Goal: Information Seeking & Learning: Learn about a topic

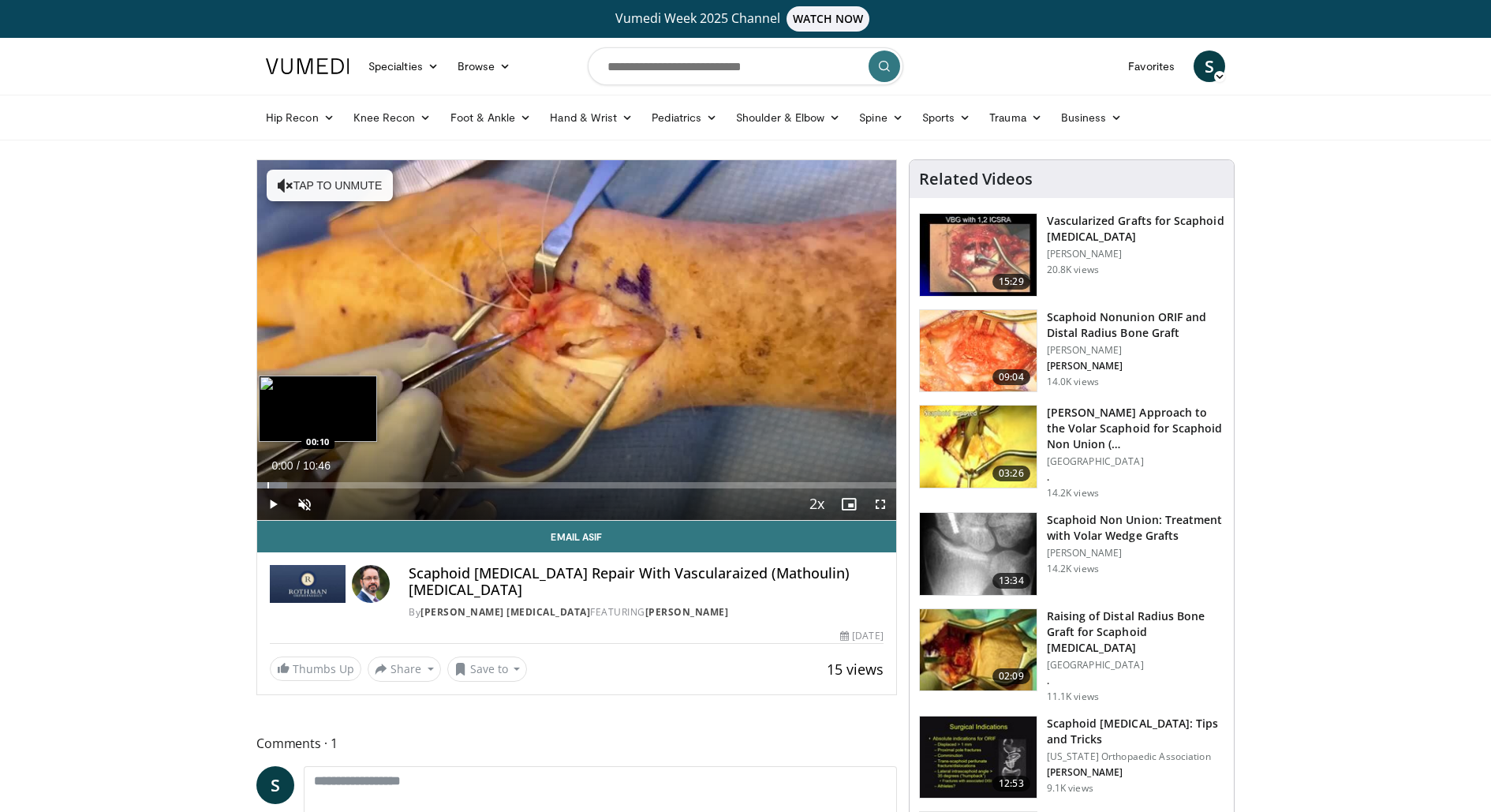
click at [268, 483] on div "Progress Bar" at bounding box center [268, 485] width 2 height 6
click at [290, 483] on div "Progress Bar" at bounding box center [290, 485] width 2 height 6
click at [336, 482] on div "Progress Bar" at bounding box center [337, 485] width 2 height 6
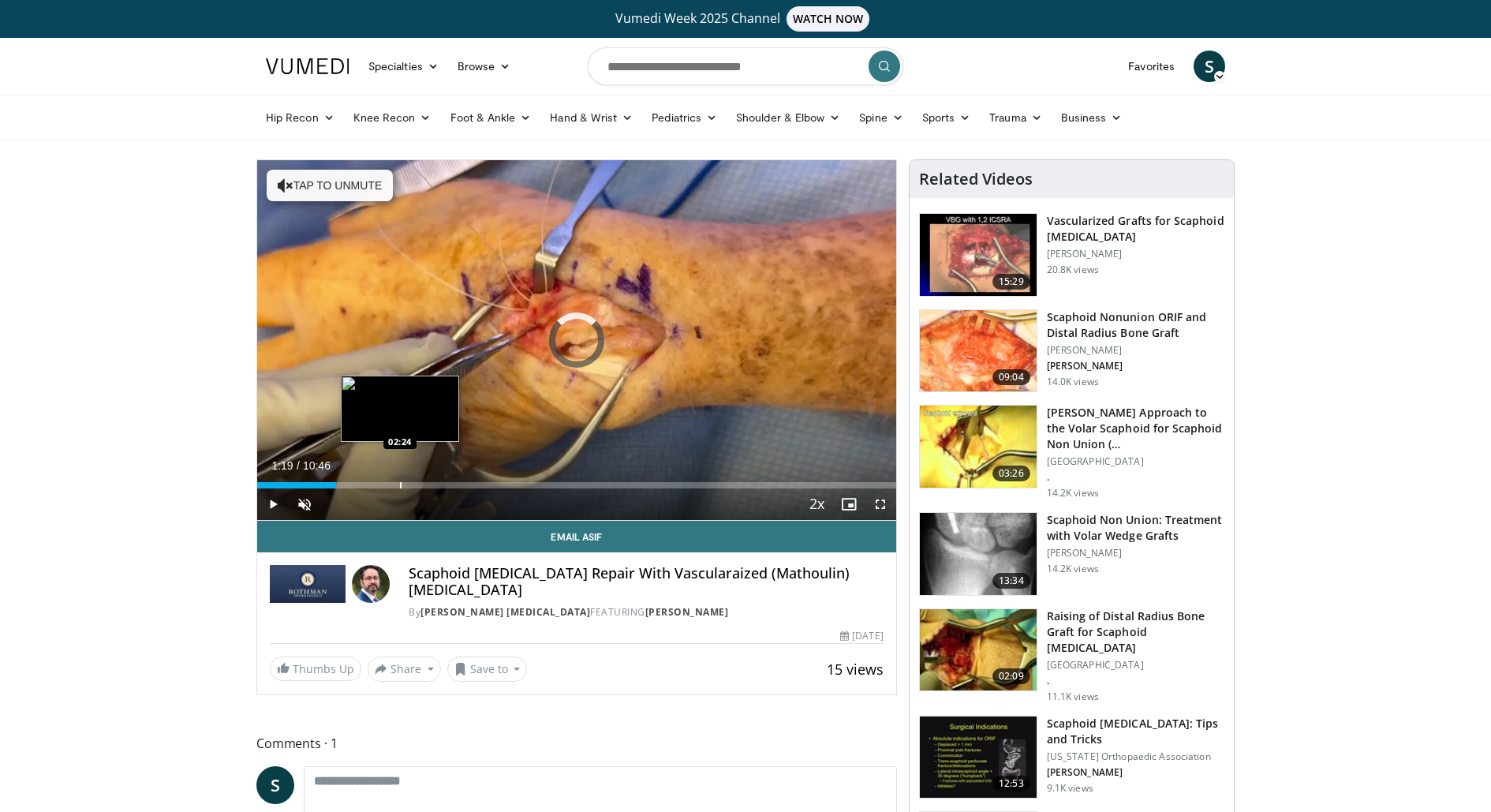
click at [399, 480] on div "Loaded : 12.38% 02:24 02:24" at bounding box center [577, 480] width 639 height 15
click at [488, 482] on div "Progress Bar" at bounding box center [487, 485] width 2 height 6
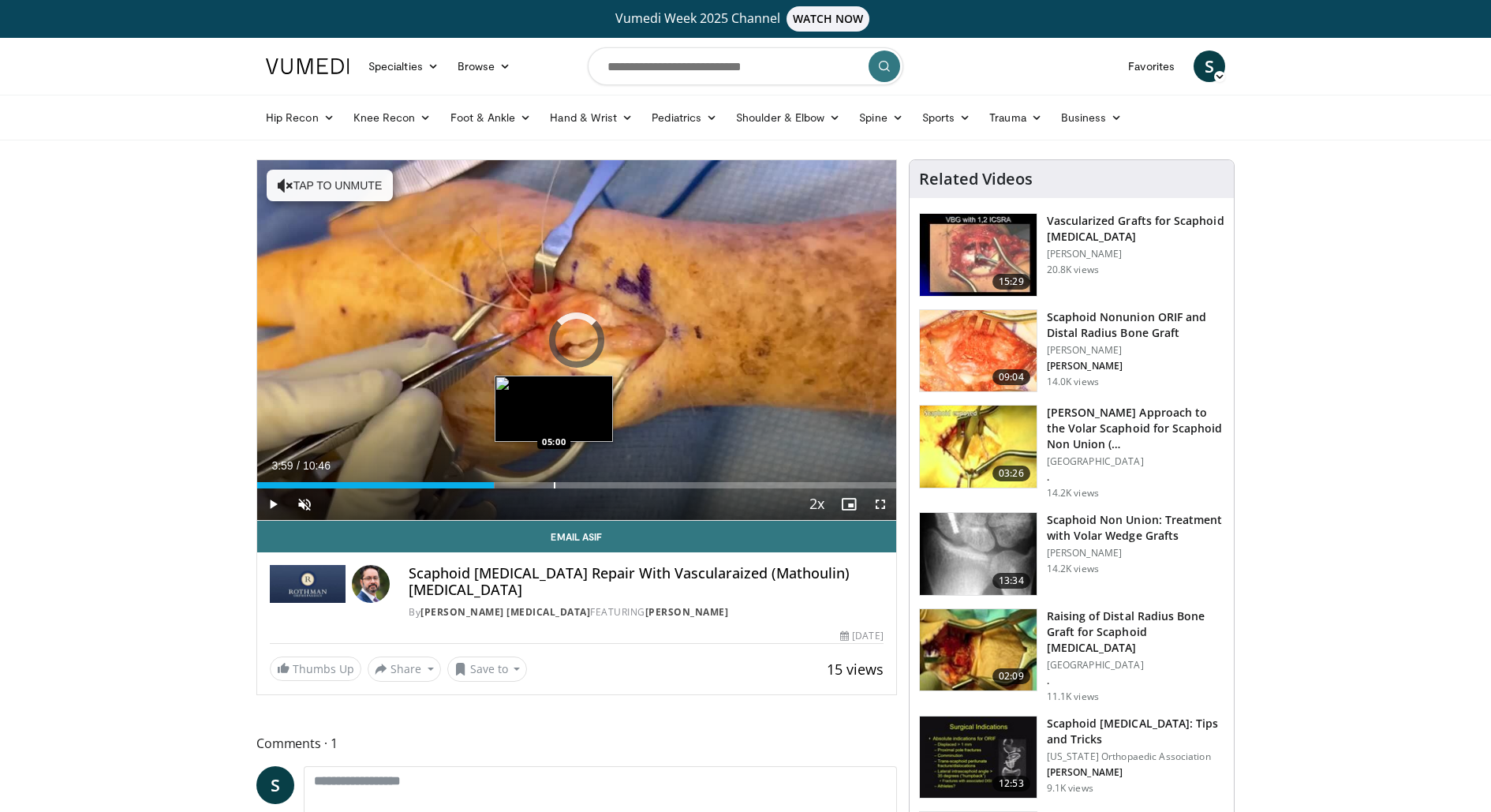
click at [554, 484] on div "Progress Bar" at bounding box center [555, 485] width 2 height 6
click at [616, 488] on div "Current Time 5:00 / Duration 10:46 Play Skip Backward Skip Forward Unmute Loade…" at bounding box center [577, 504] width 639 height 31
click at [624, 484] on div "Progress Bar" at bounding box center [624, 485] width 2 height 6
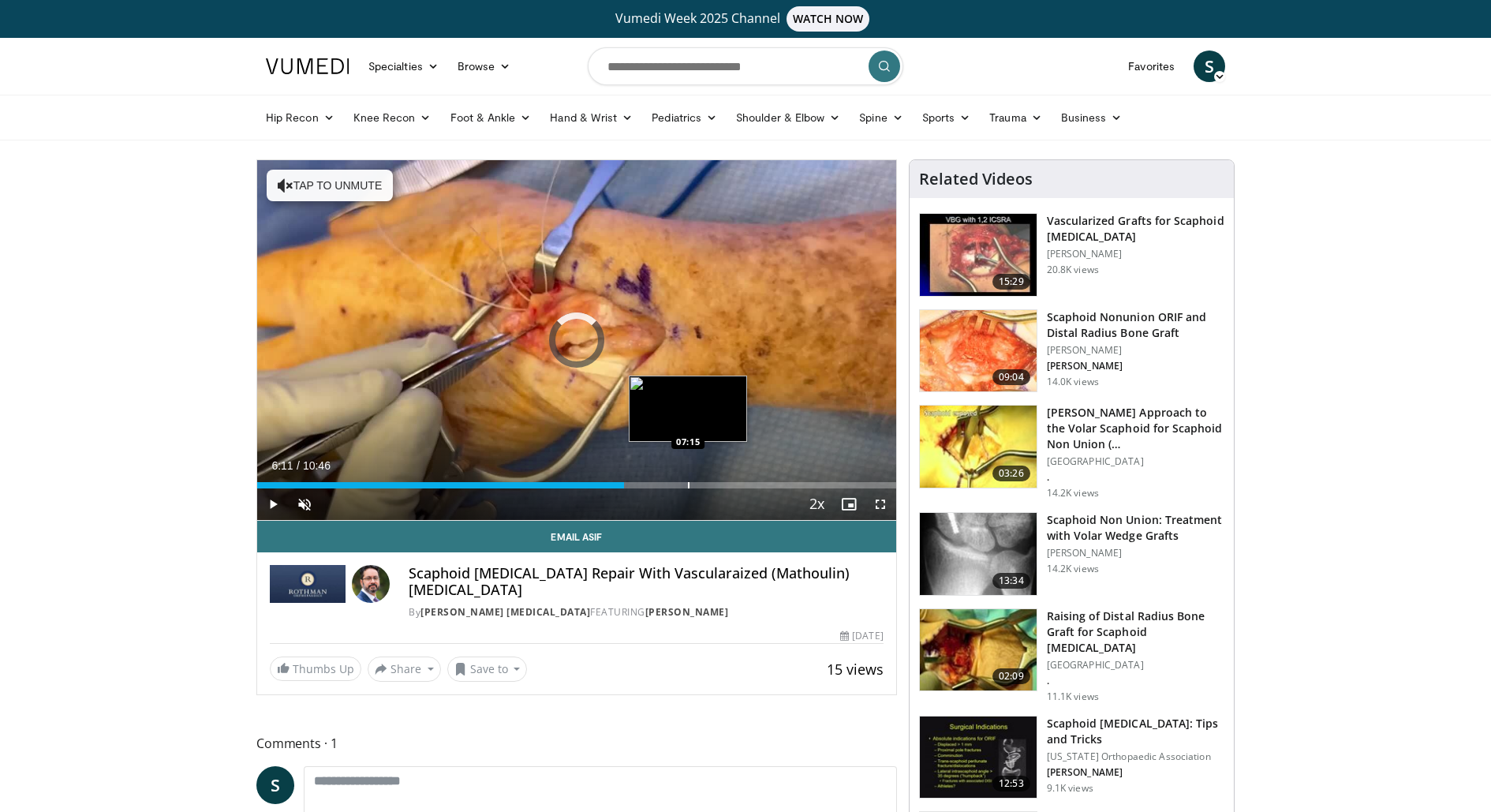
click at [688, 482] on div "Progress Bar" at bounding box center [689, 485] width 2 height 6
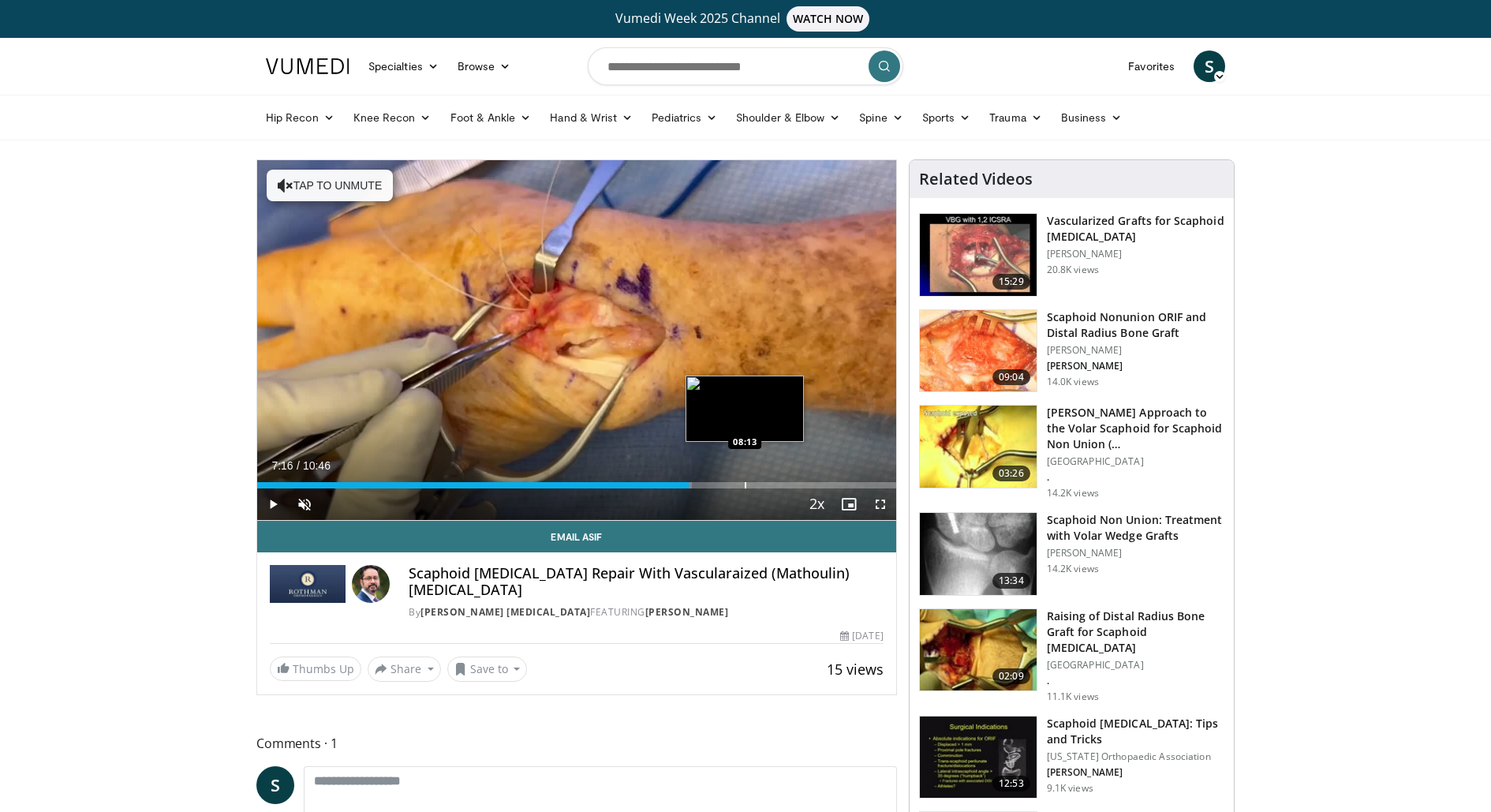
click at [746, 483] on div "Progress Bar" at bounding box center [746, 485] width 2 height 6
click at [799, 486] on div "Progress Bar" at bounding box center [798, 485] width 2 height 6
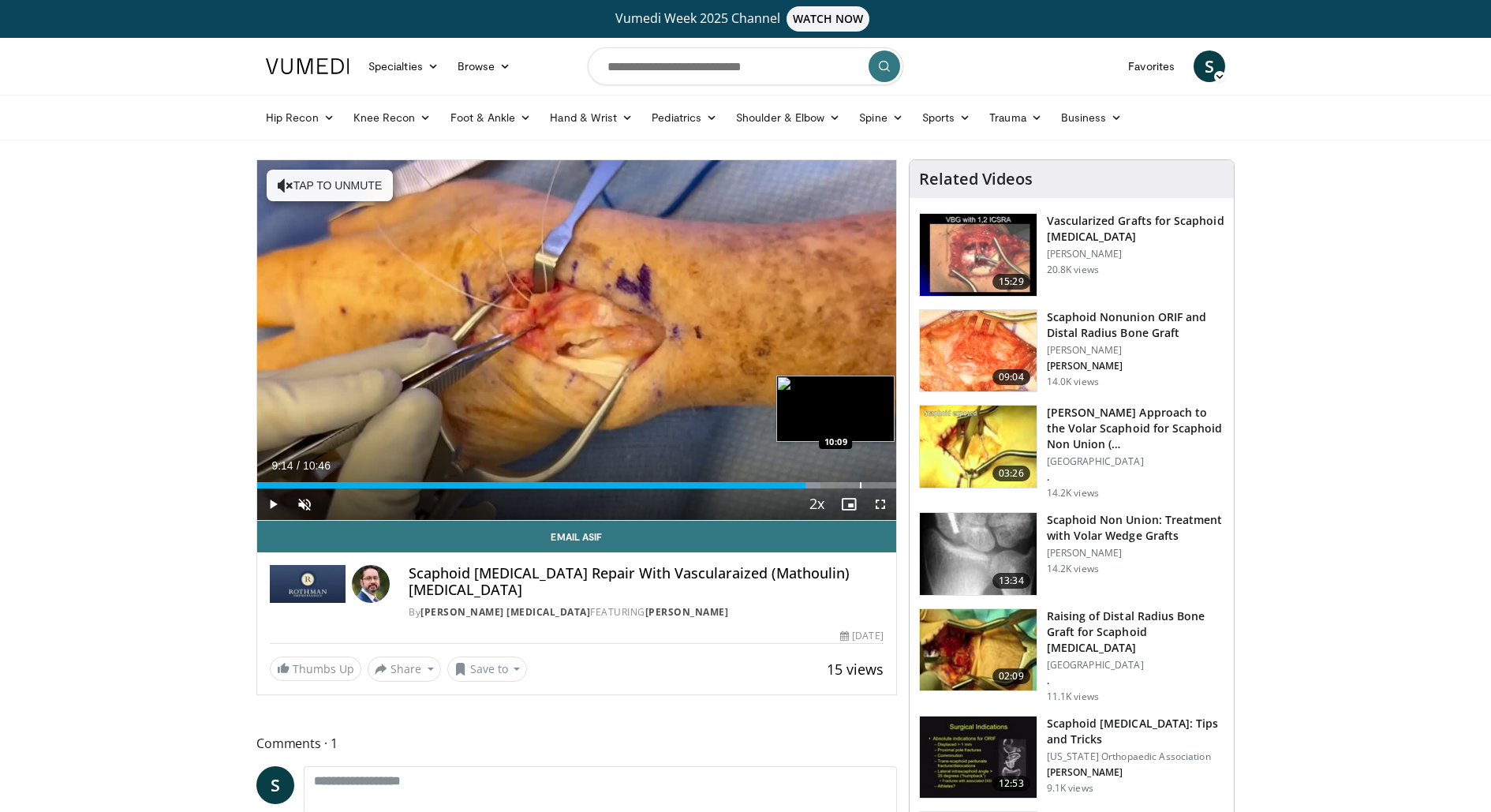
click at [860, 482] on div "Progress Bar" at bounding box center [861, 485] width 2 height 6
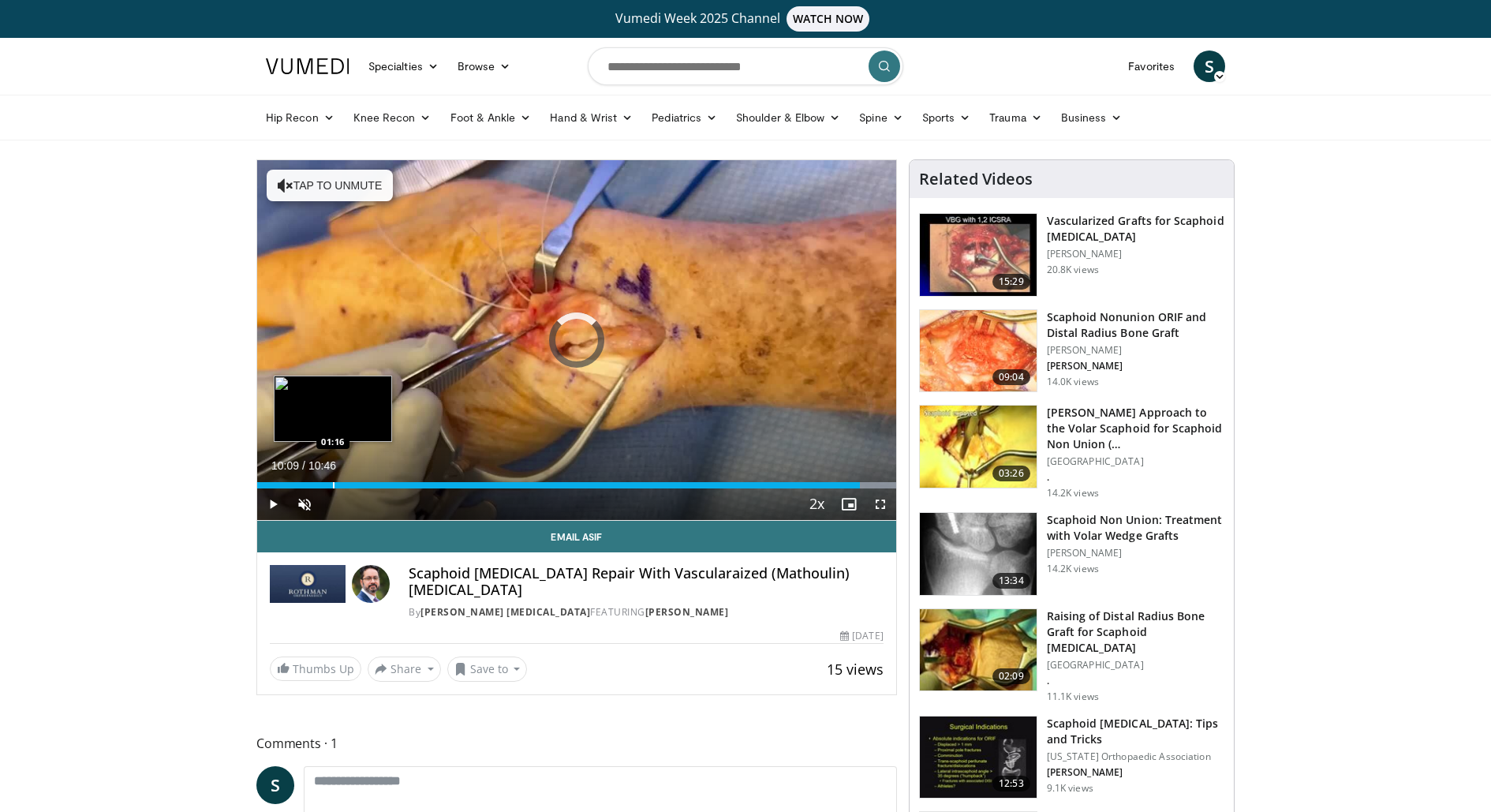
click at [332, 478] on div "Loaded : 100.00% 01:16 01:16" at bounding box center [577, 480] width 639 height 15
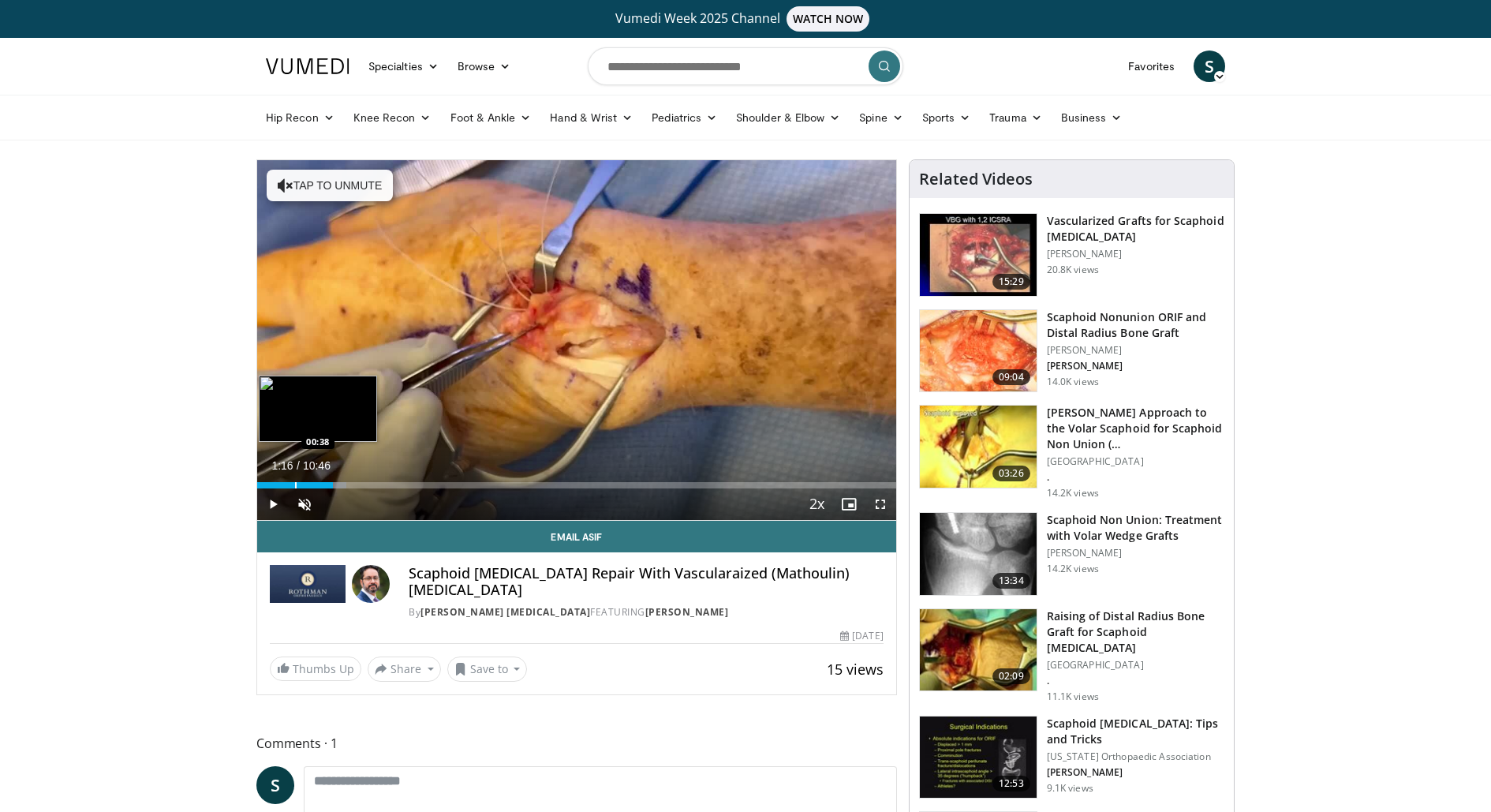
click at [294, 475] on div "Loaded : 13.93% 01:16 00:38" at bounding box center [577, 480] width 639 height 15
click at [287, 482] on div "Progress Bar" at bounding box center [287, 485] width 2 height 6
click at [274, 482] on div "Progress Bar" at bounding box center [275, 485] width 2 height 6
click at [264, 484] on div "Progress Bar" at bounding box center [265, 485] width 2 height 6
click at [260, 483] on div "Progress Bar" at bounding box center [261, 485] width 2 height 6
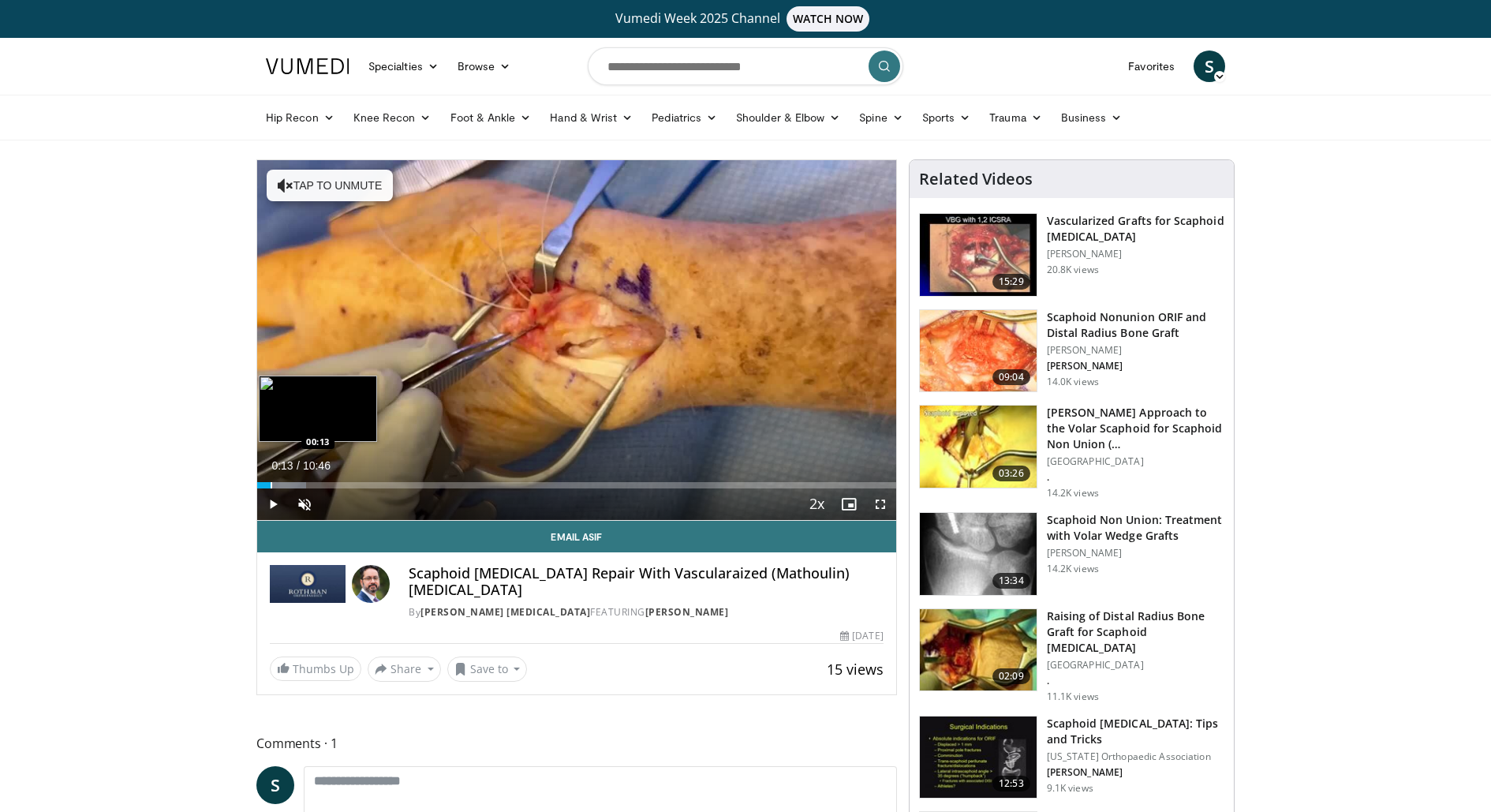
click at [271, 484] on div "Progress Bar" at bounding box center [272, 485] width 2 height 6
click at [288, 482] on div "Progress Bar" at bounding box center [289, 485] width 2 height 6
click at [300, 480] on div "Loaded : 15.33% 00:31 00:44" at bounding box center [577, 480] width 639 height 15
click at [326, 480] on div "Loaded : 15.48% 01:11 01:11" at bounding box center [577, 480] width 639 height 15
click at [342, 480] on div "Loaded : 18.58% 01:11 01:26" at bounding box center [577, 480] width 639 height 15
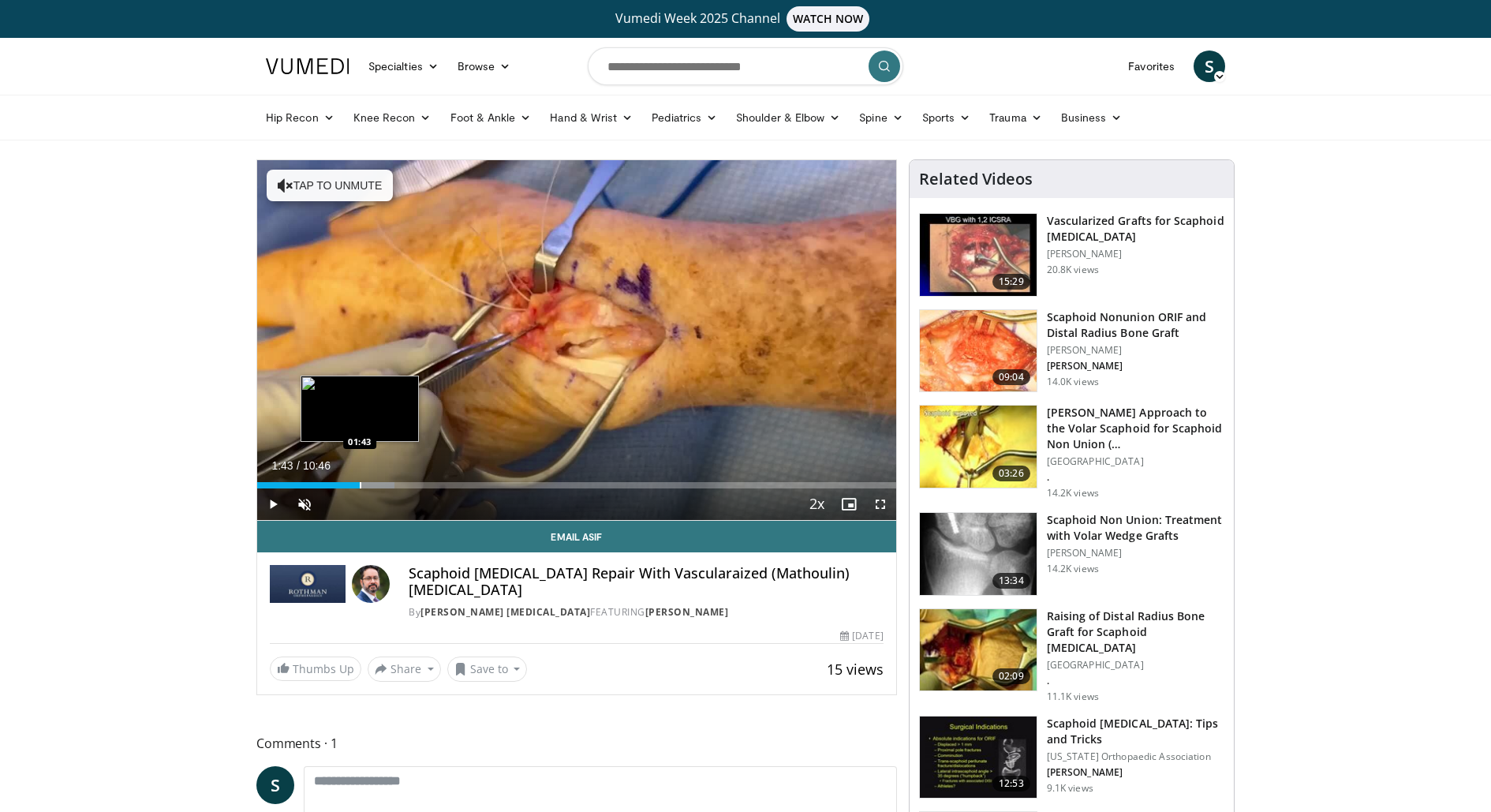
click at [360, 482] on div "Progress Bar" at bounding box center [361, 485] width 2 height 6
click at [388, 482] on div "Progress Bar" at bounding box center [389, 485] width 2 height 6
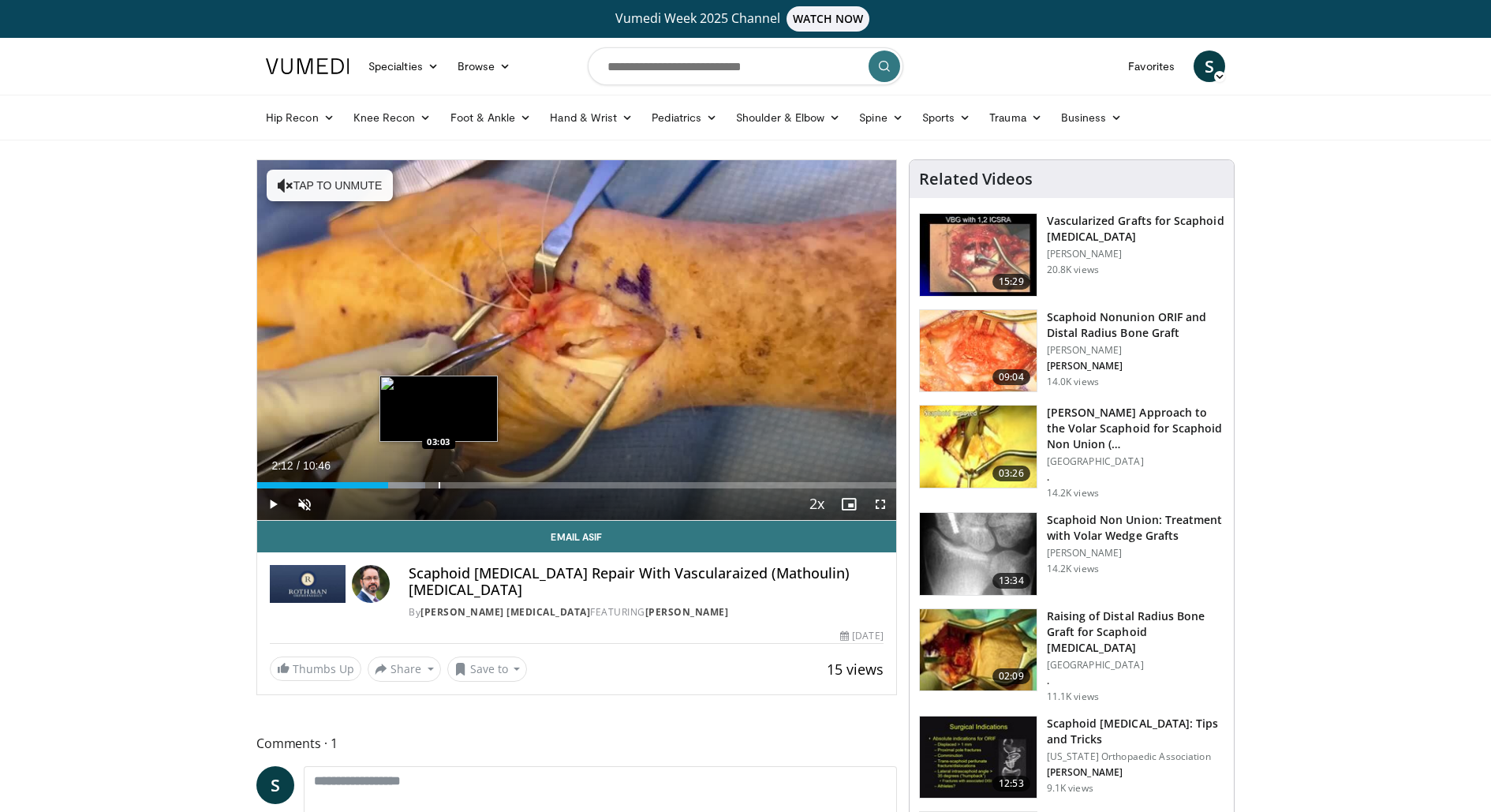
click at [439, 477] on div "Loaded : 26.32% 02:12 03:03" at bounding box center [577, 480] width 639 height 15
click at [509, 610] on link "[PERSON_NAME] [MEDICAL_DATA]" at bounding box center [506, 611] width 170 height 13
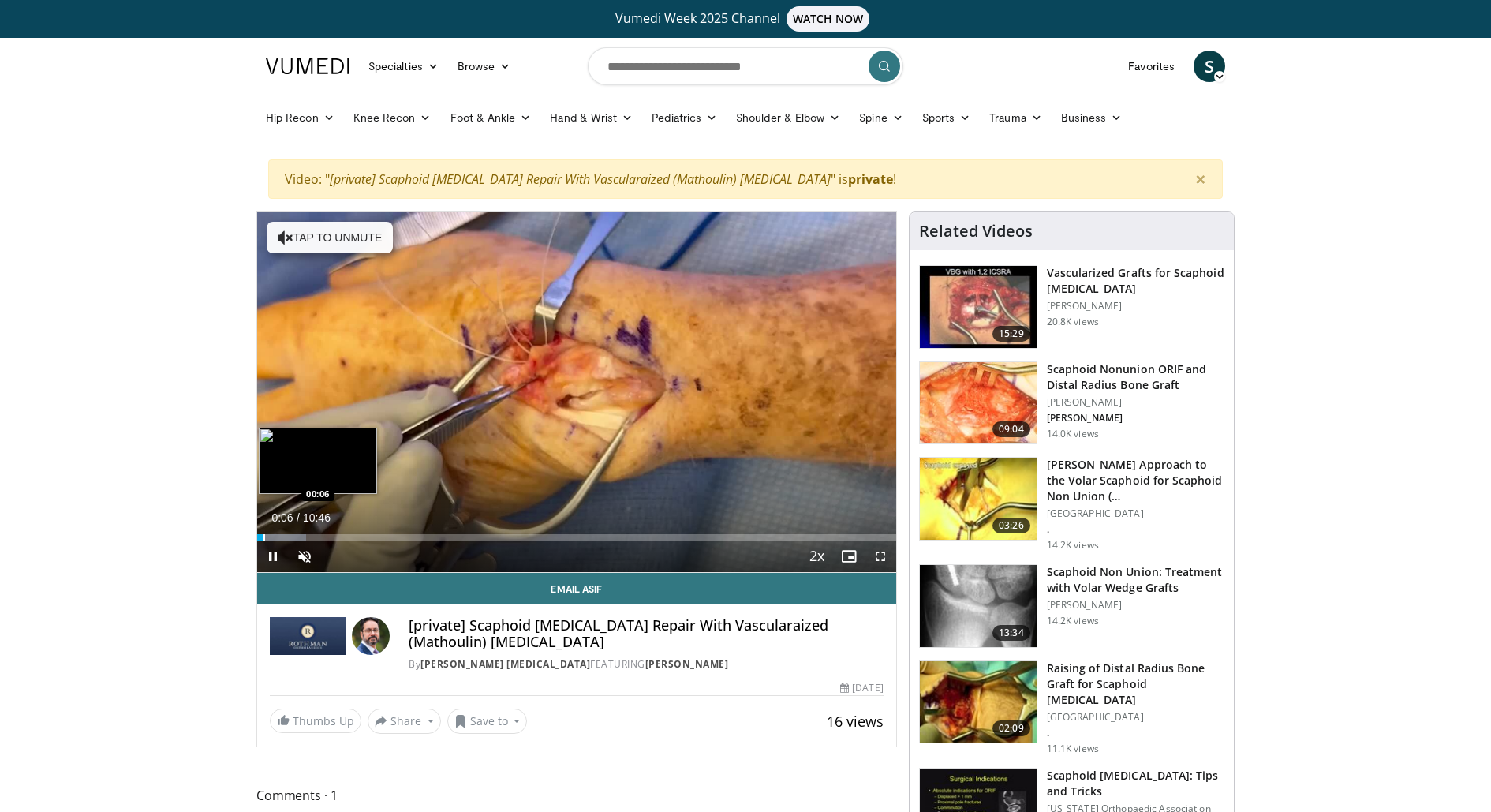
click at [263, 537] on div "Progress Bar" at bounding box center [264, 537] width 2 height 6
click at [269, 537] on div "Progress Bar" at bounding box center [270, 537] width 2 height 6
click at [279, 537] on div "Progress Bar" at bounding box center [280, 537] width 2 height 6
click at [289, 537] on div "Progress Bar" at bounding box center [290, 537] width 2 height 6
click at [296, 535] on div "Progress Bar" at bounding box center [297, 537] width 2 height 6
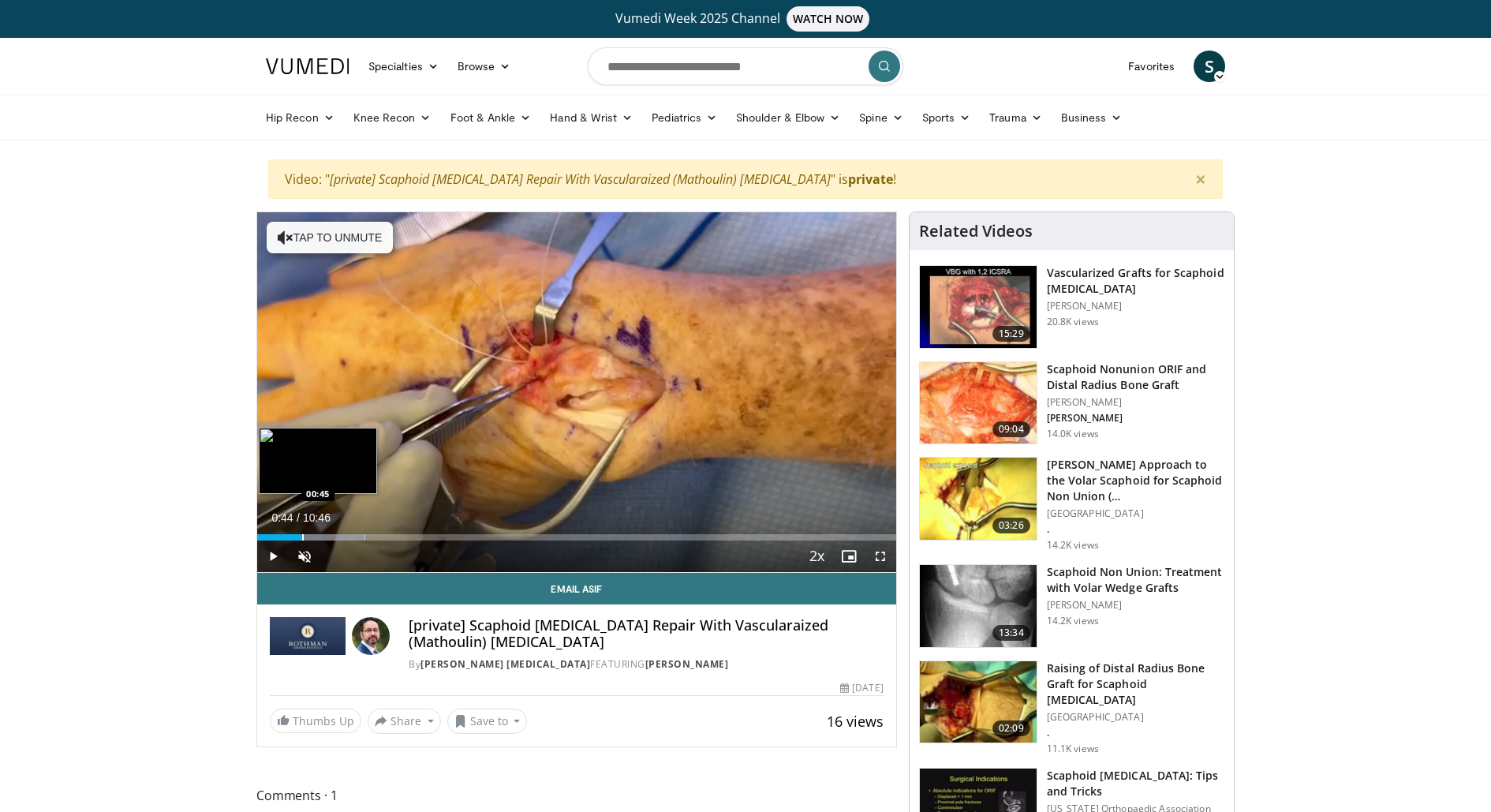
click at [300, 535] on div "Progress Bar" at bounding box center [317, 537] width 95 height 6
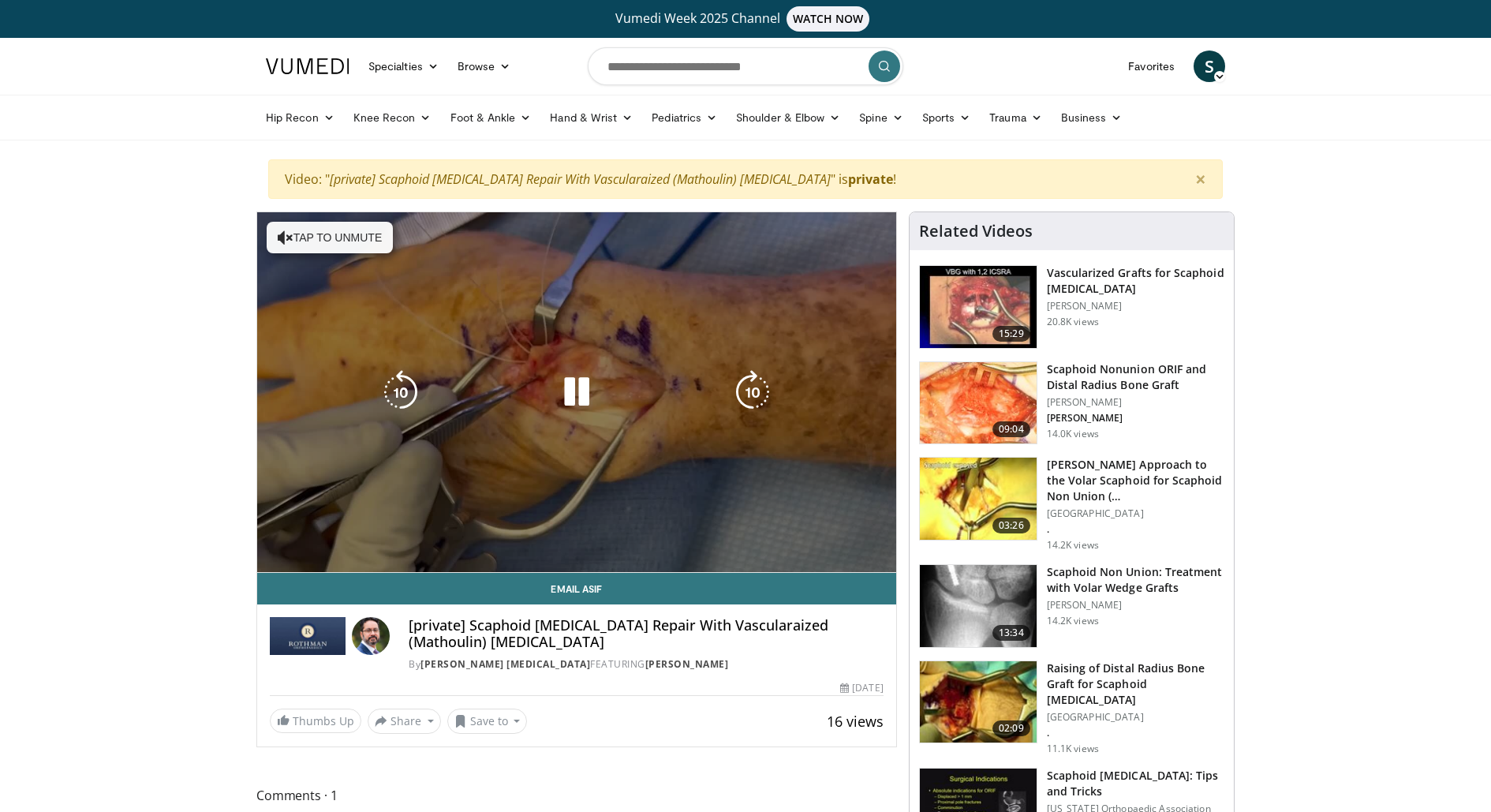
click at [308, 535] on video-js "**********" at bounding box center [577, 392] width 639 height 360
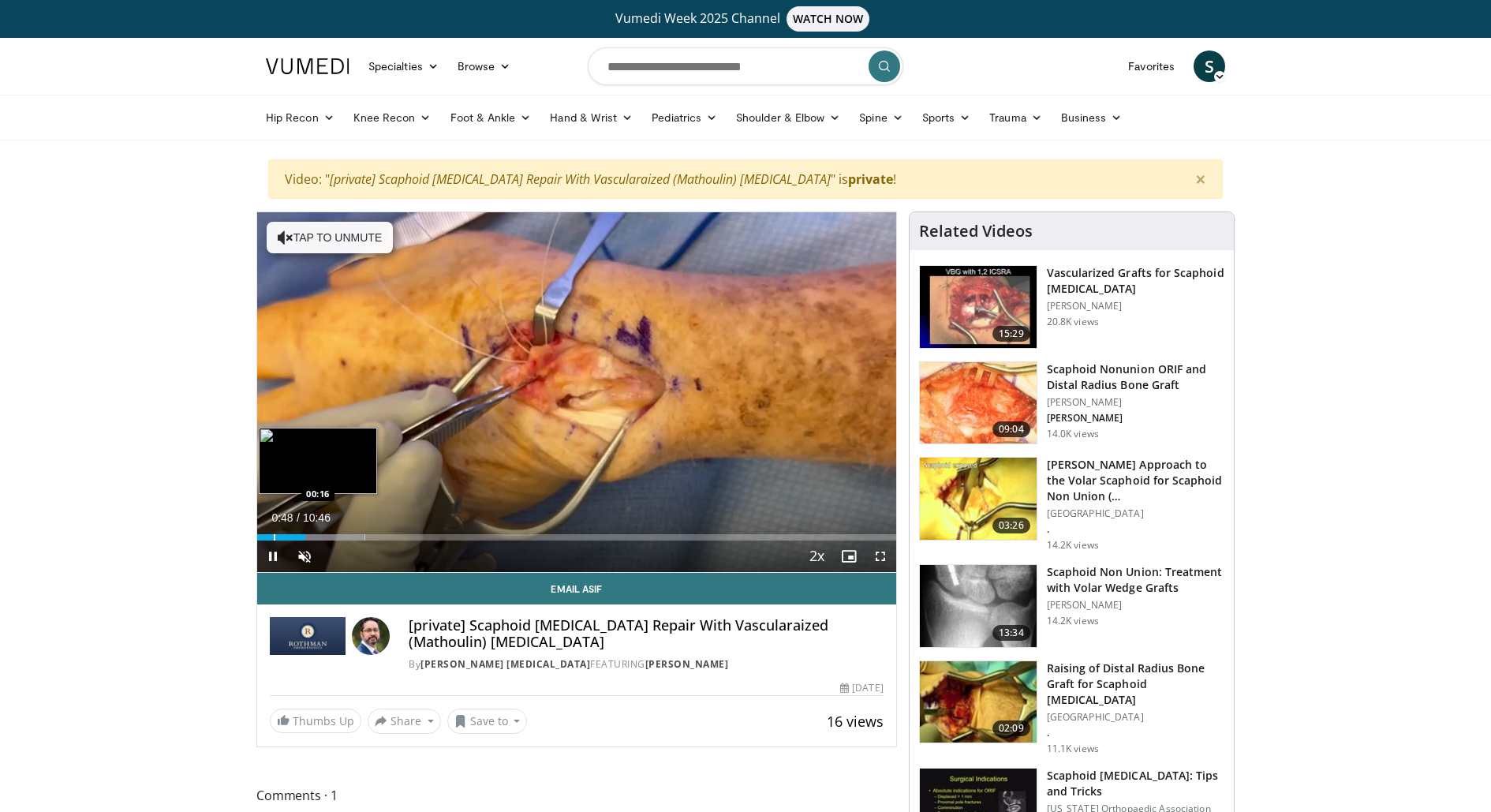
click at [274, 534] on div "Progress Bar" at bounding box center [274, 537] width 2 height 6
click at [265, 534] on div "Progress Bar" at bounding box center [266, 537] width 2 height 6
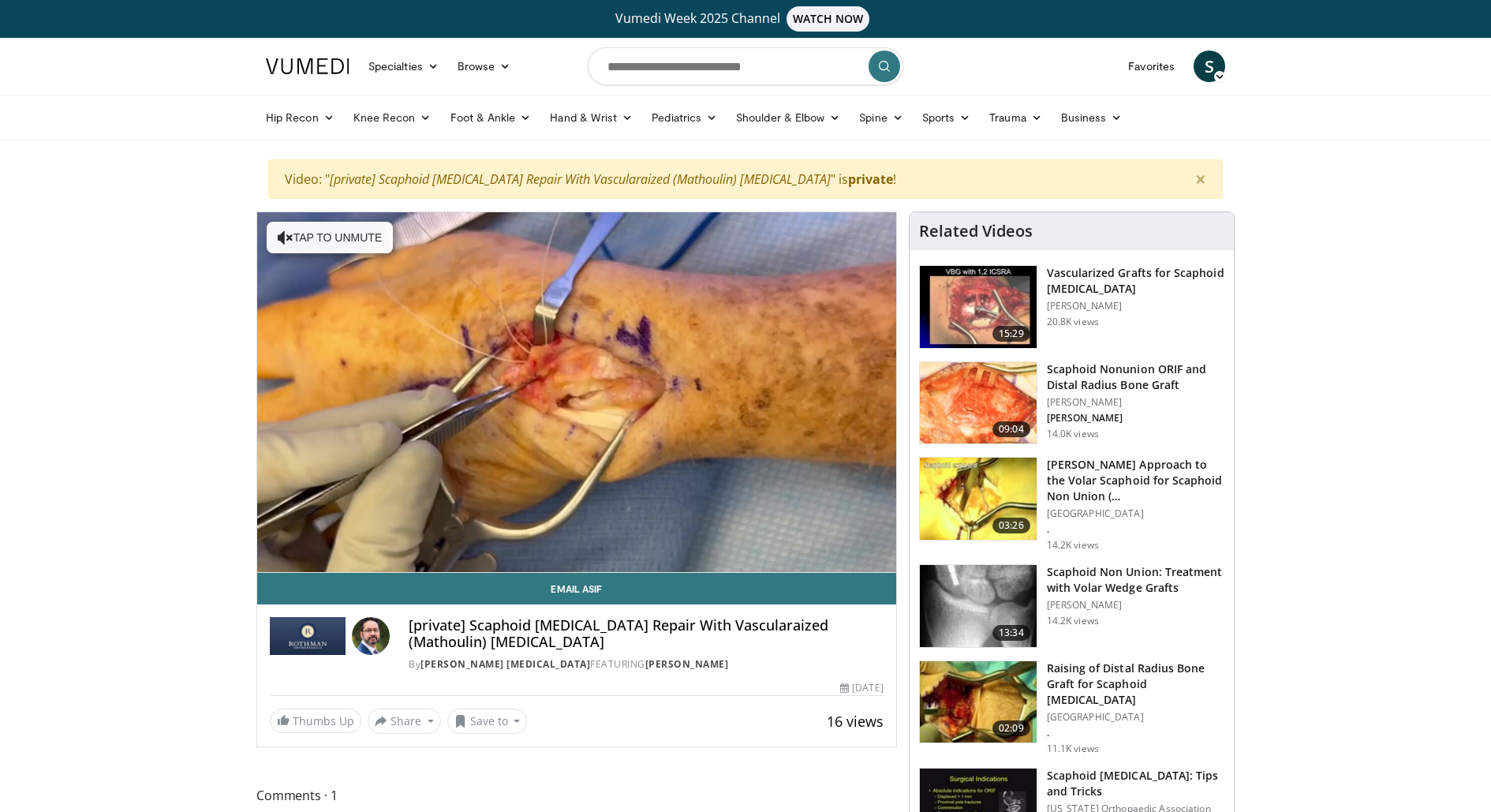
click at [272, 532] on video-js "**********" at bounding box center [577, 392] width 639 height 360
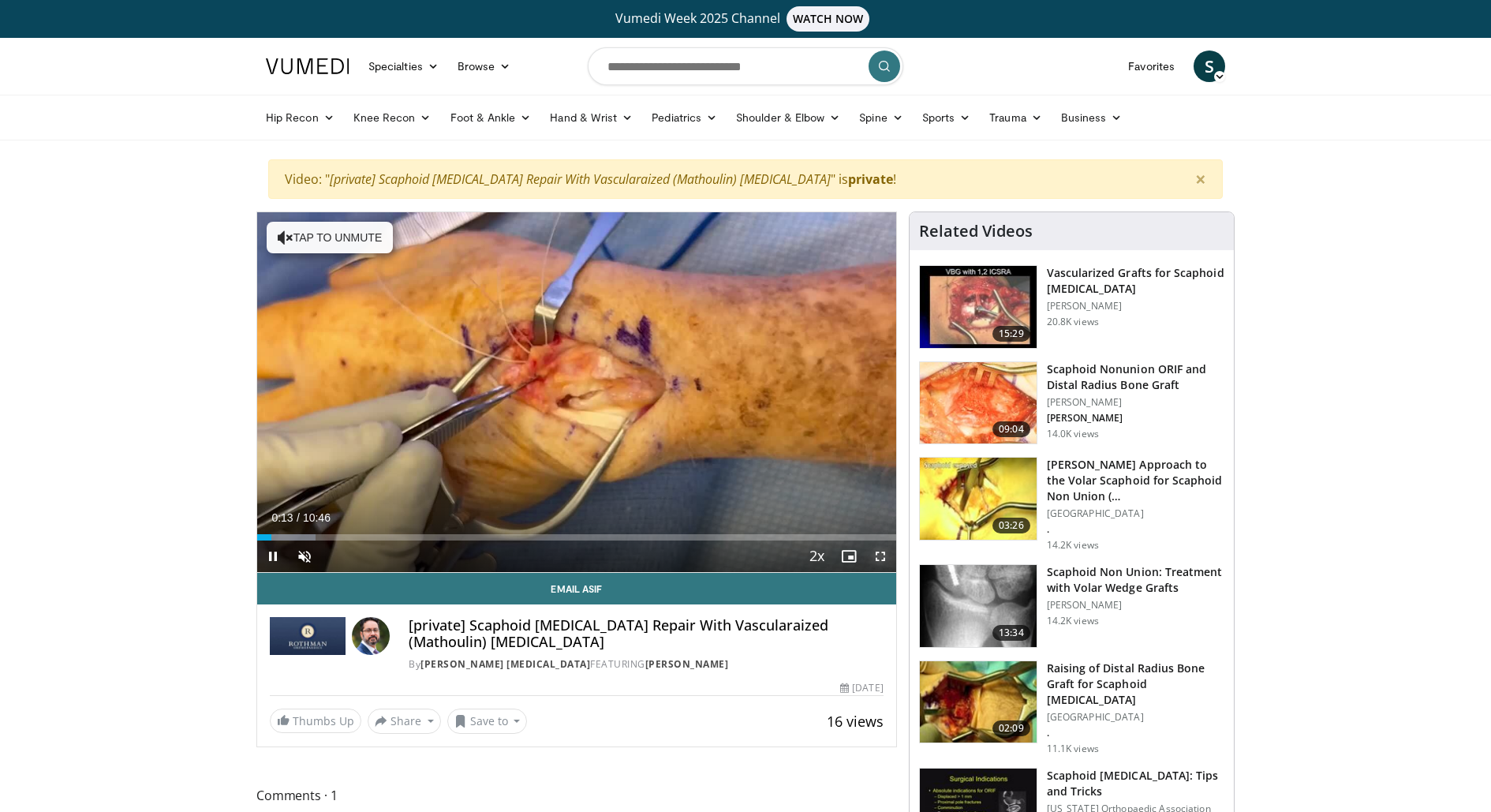
click at [882, 559] on span "Video Player" at bounding box center [881, 556] width 31 height 31
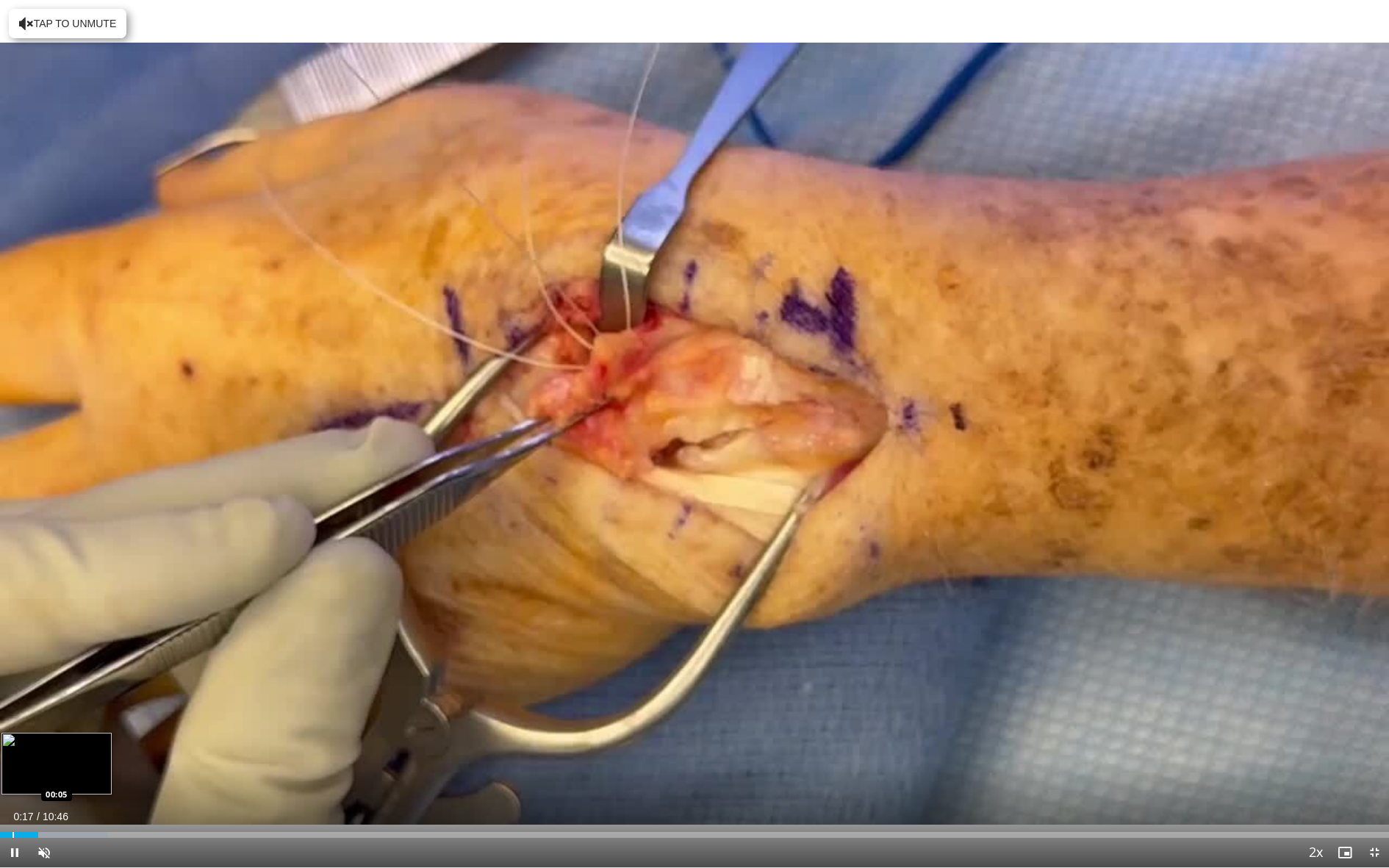
click at [12, 756] on div "Loaded : 7.74% 00:17 00:05" at bounding box center [694, 831] width 1389 height 14
click at [23, 756] on div "Progress Bar" at bounding box center [23, 835] width 2 height 6
click at [30, 756] on div "Progress Bar" at bounding box center [31, 835] width 2 height 6
click at [6, 756] on div "Progress Bar" at bounding box center [7, 835] width 2 height 6
click at [40, 756] on span "Video Player" at bounding box center [44, 853] width 29 height 29
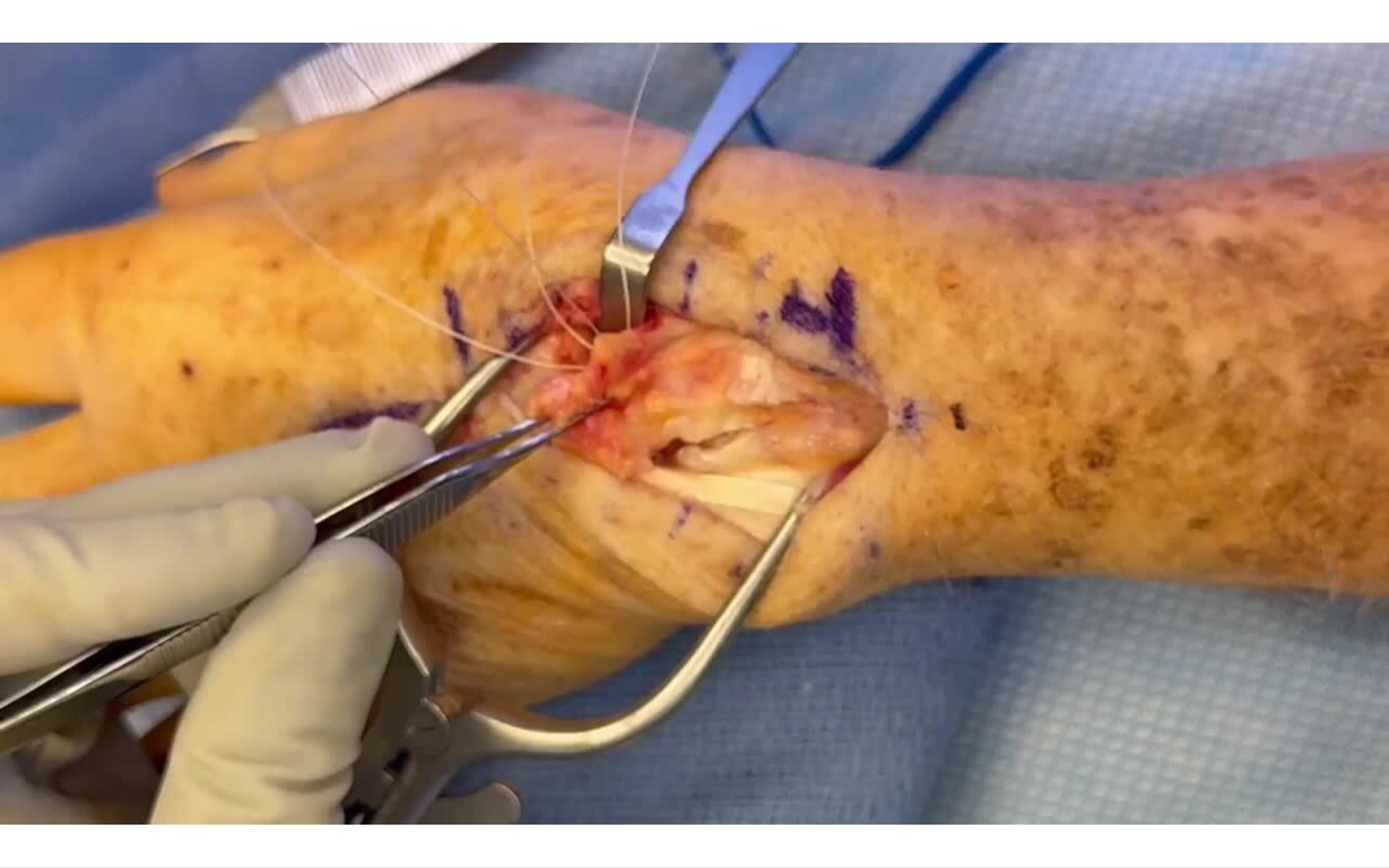
click at [29, 756] on button "Mute" at bounding box center [44, 853] width 29 height 29
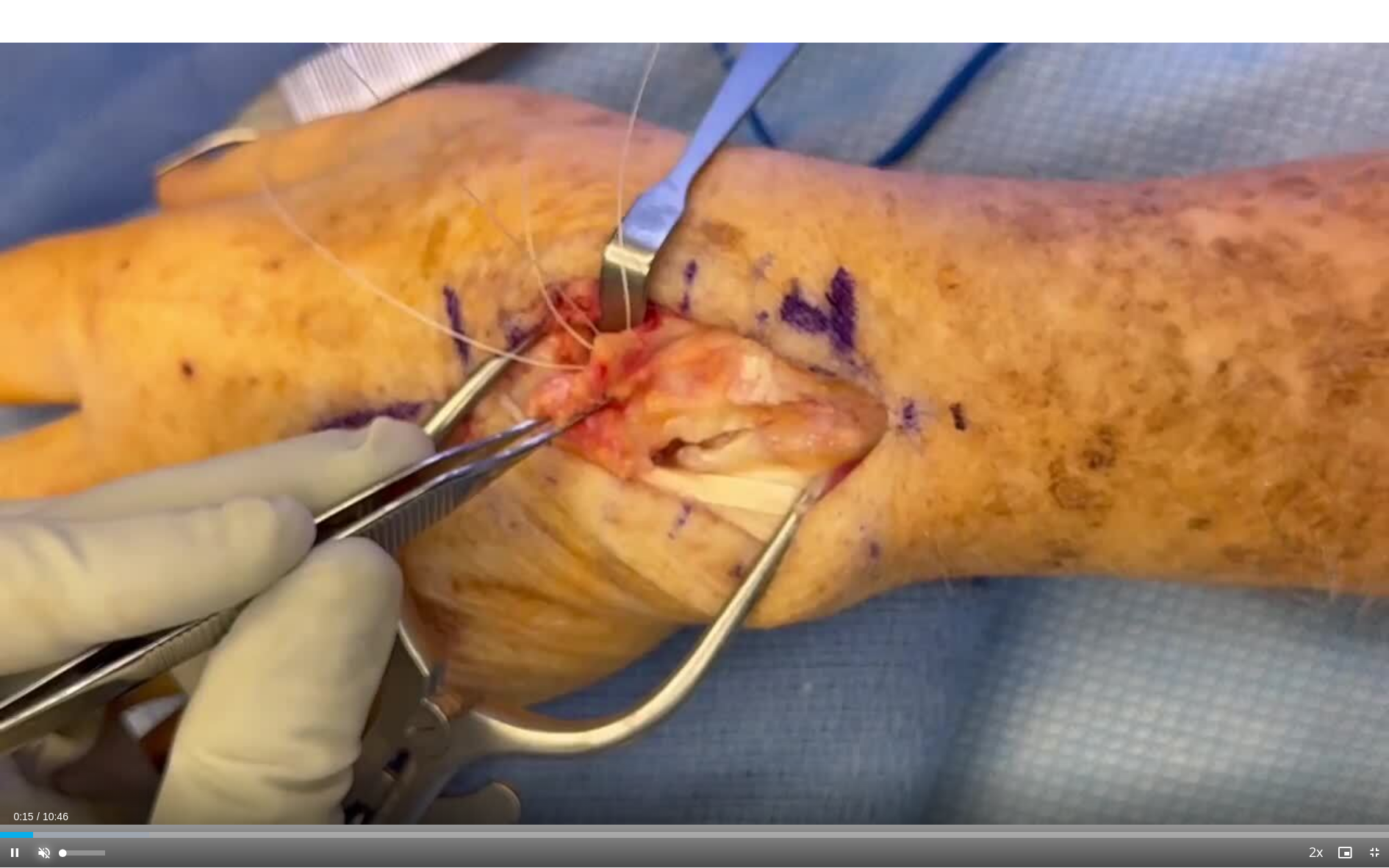
click at [44, 756] on span "Video Player" at bounding box center [44, 853] width 29 height 29
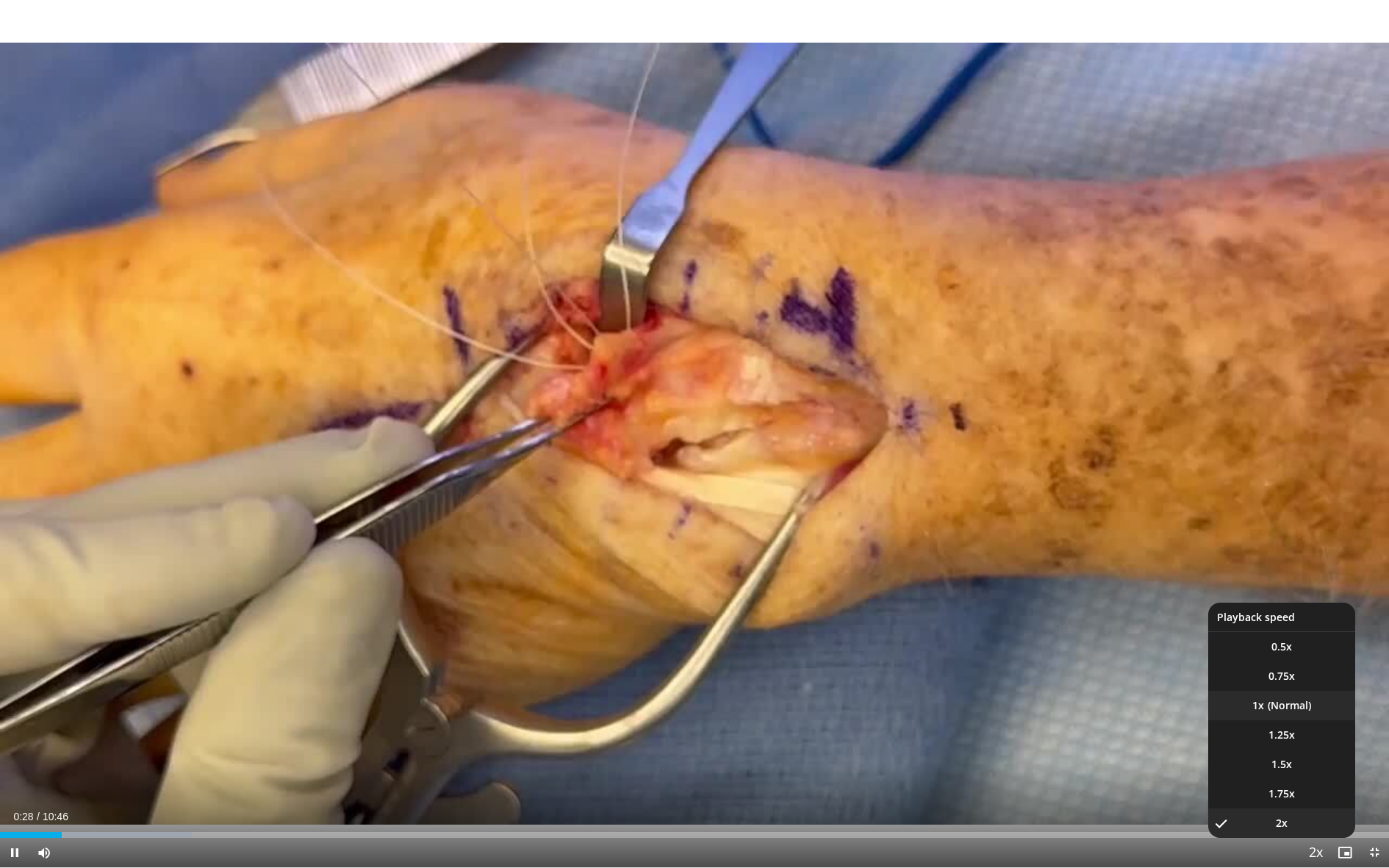
click at [1301, 708] on li "1x" at bounding box center [1282, 706] width 147 height 29
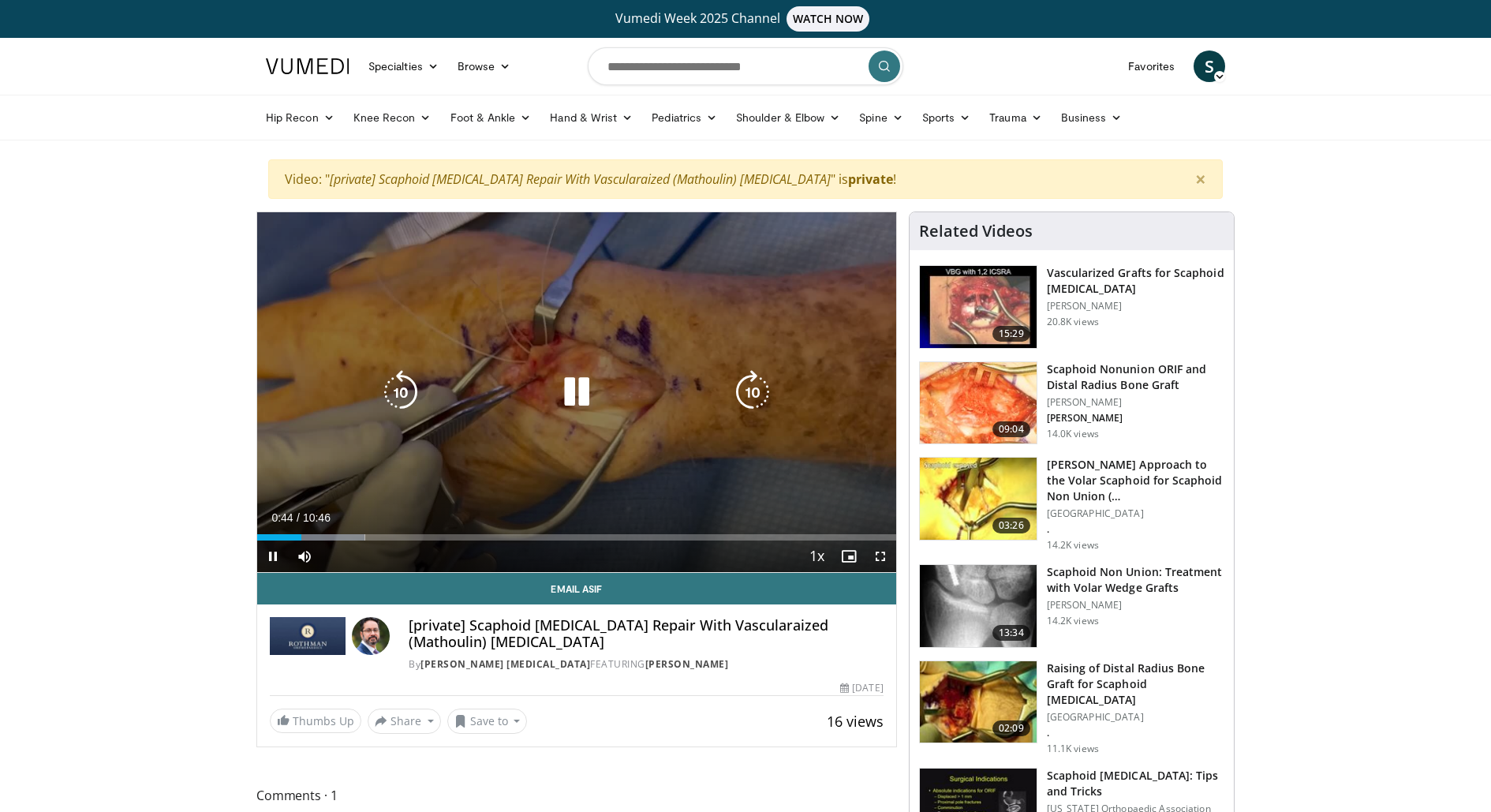
click at [573, 382] on icon "Video Player" at bounding box center [577, 391] width 44 height 44
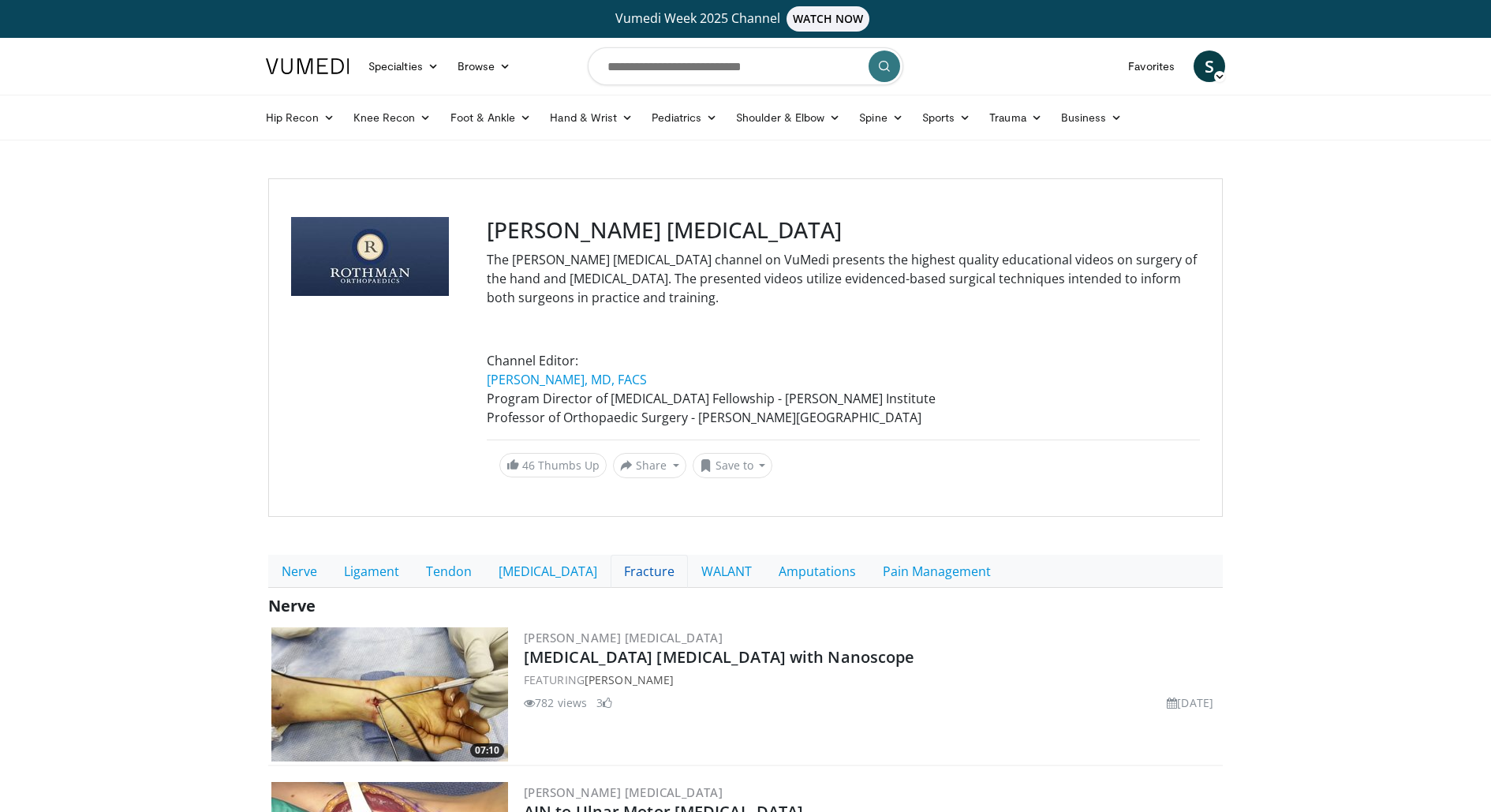
click at [610, 570] on link "Fracture" at bounding box center [649, 571] width 77 height 33
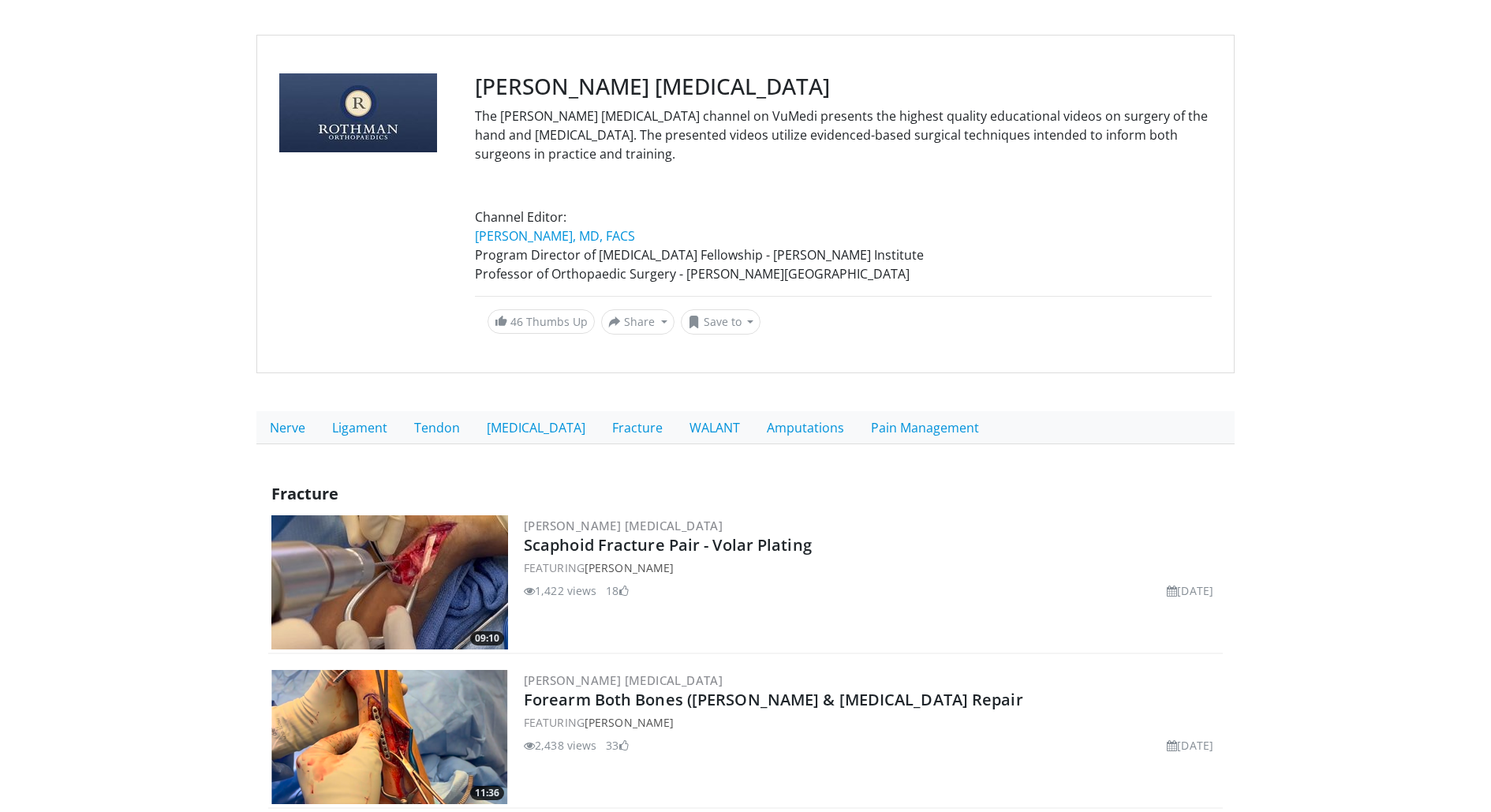
scroll to position [188, 0]
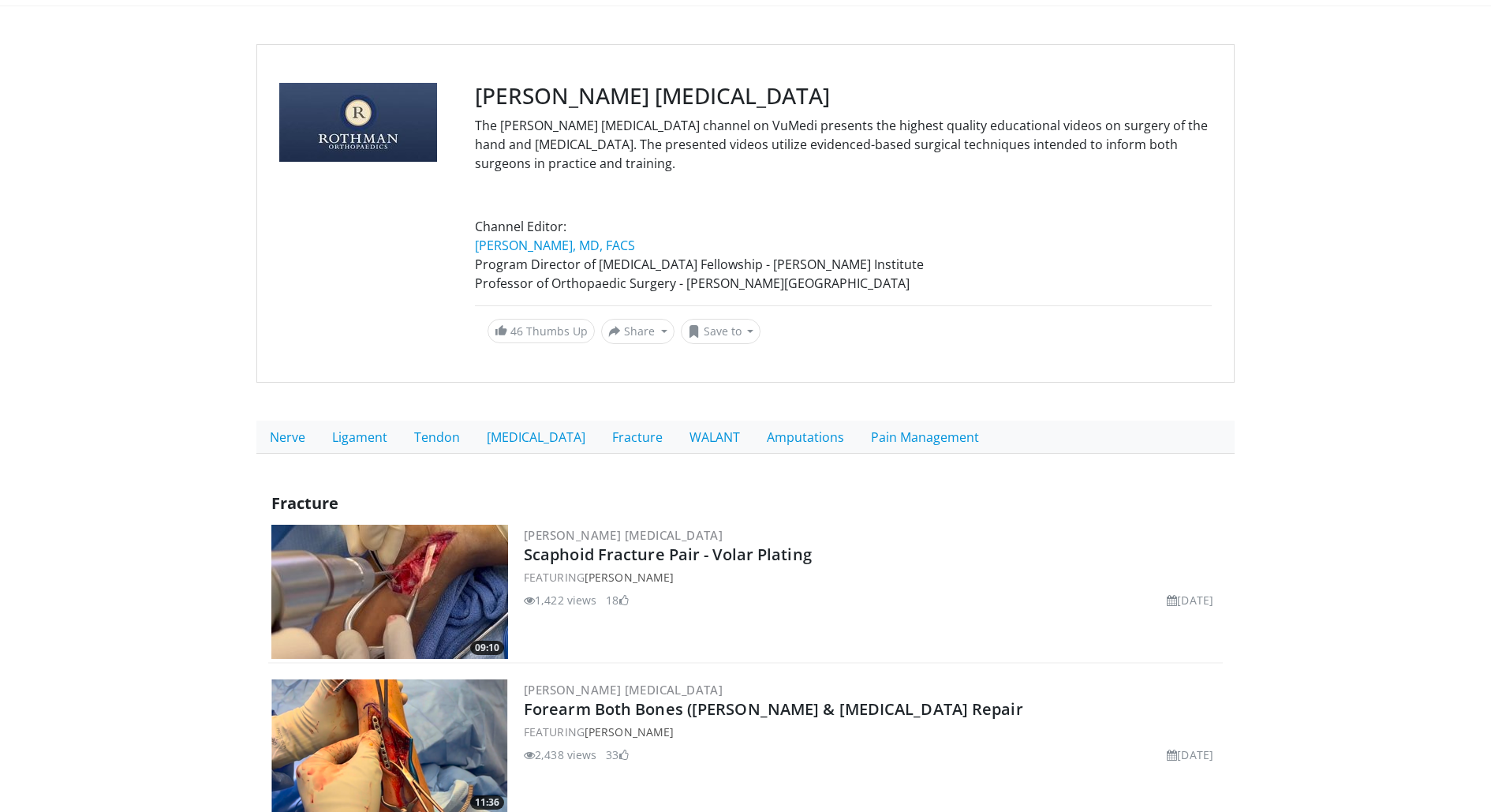
scroll to position [179, 0]
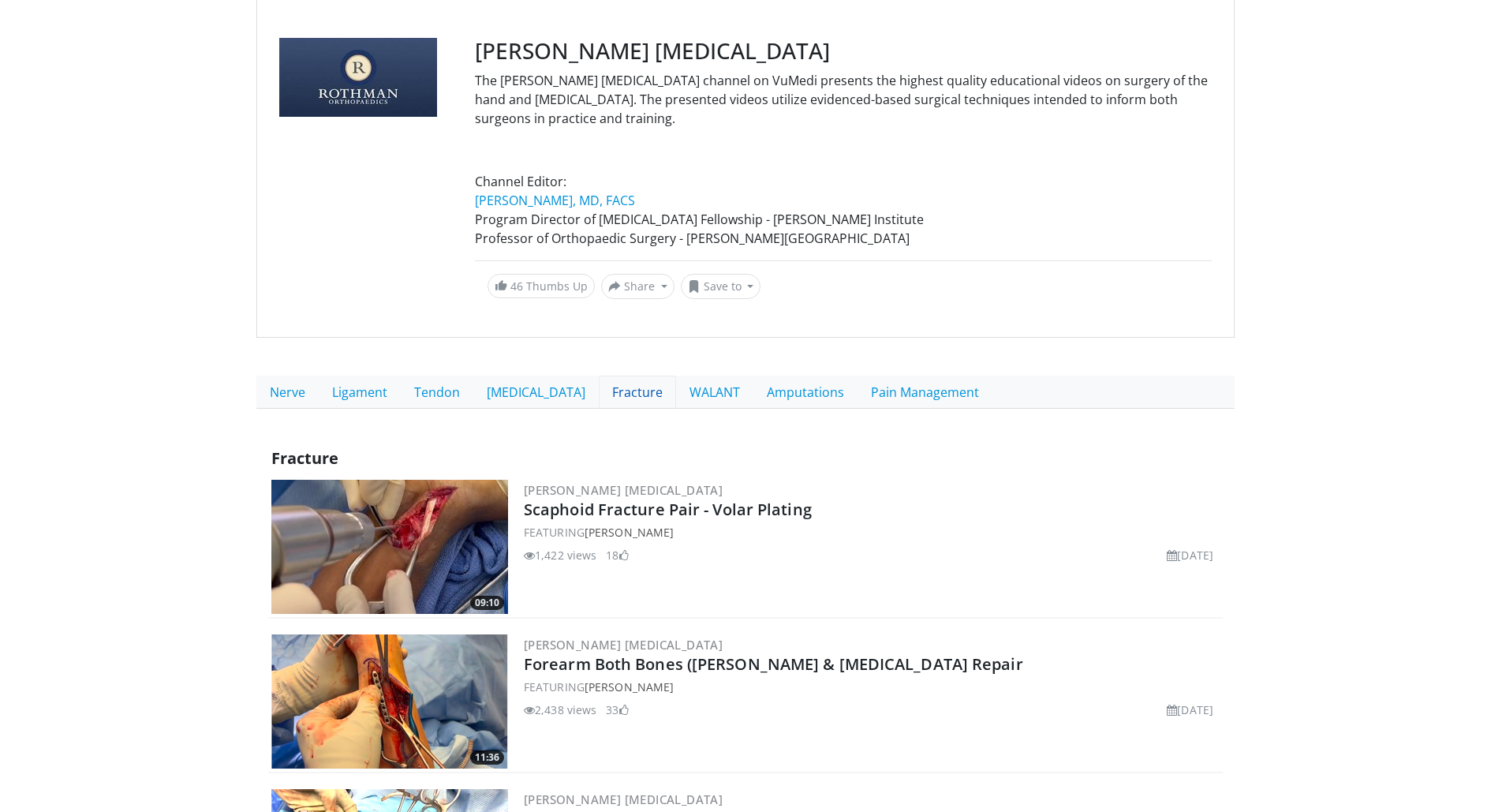
click at [599, 391] on link "Fracture" at bounding box center [637, 392] width 77 height 33
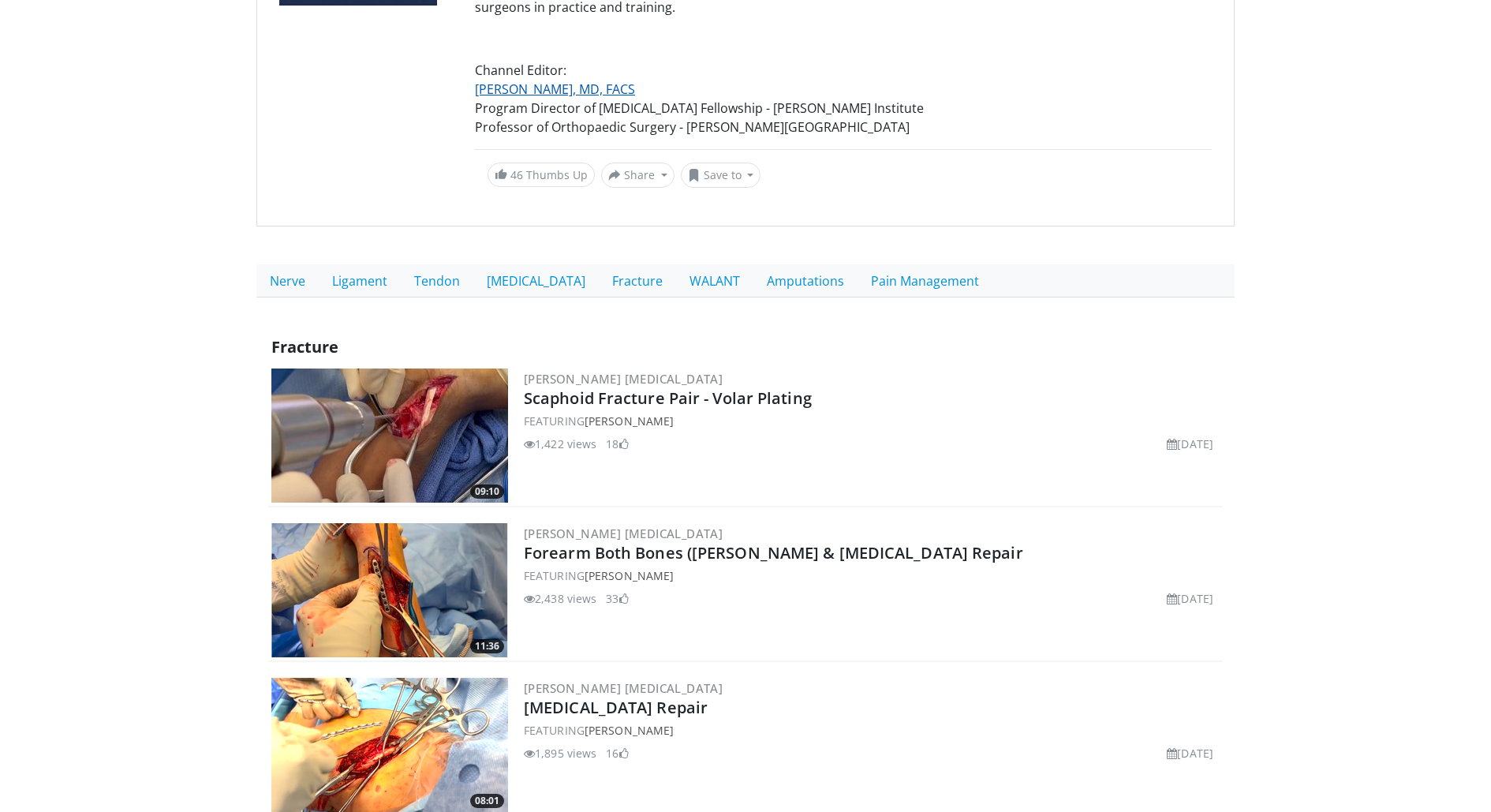
scroll to position [293, 0]
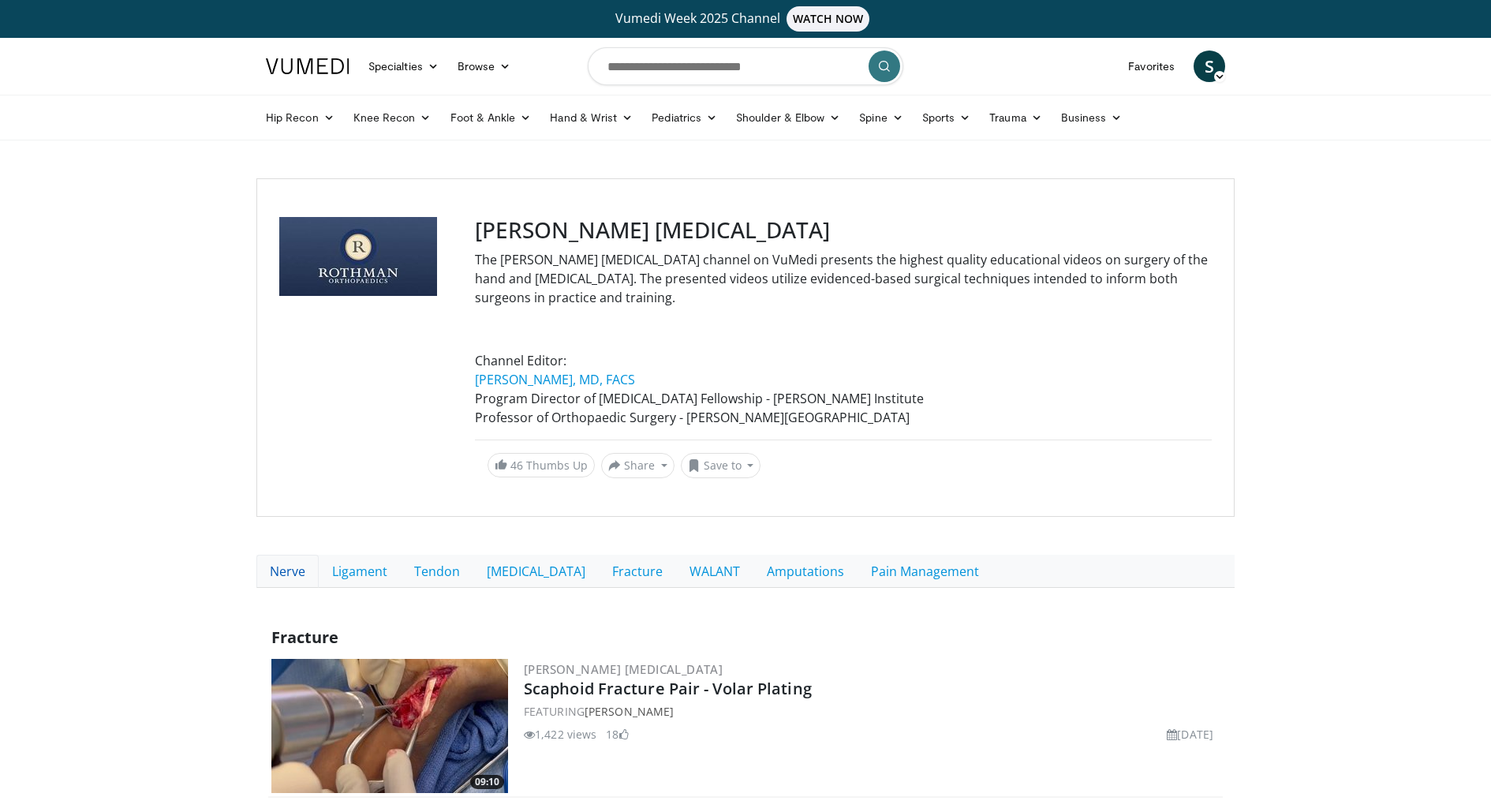
click at [281, 568] on link "Nerve" at bounding box center [287, 571] width 62 height 33
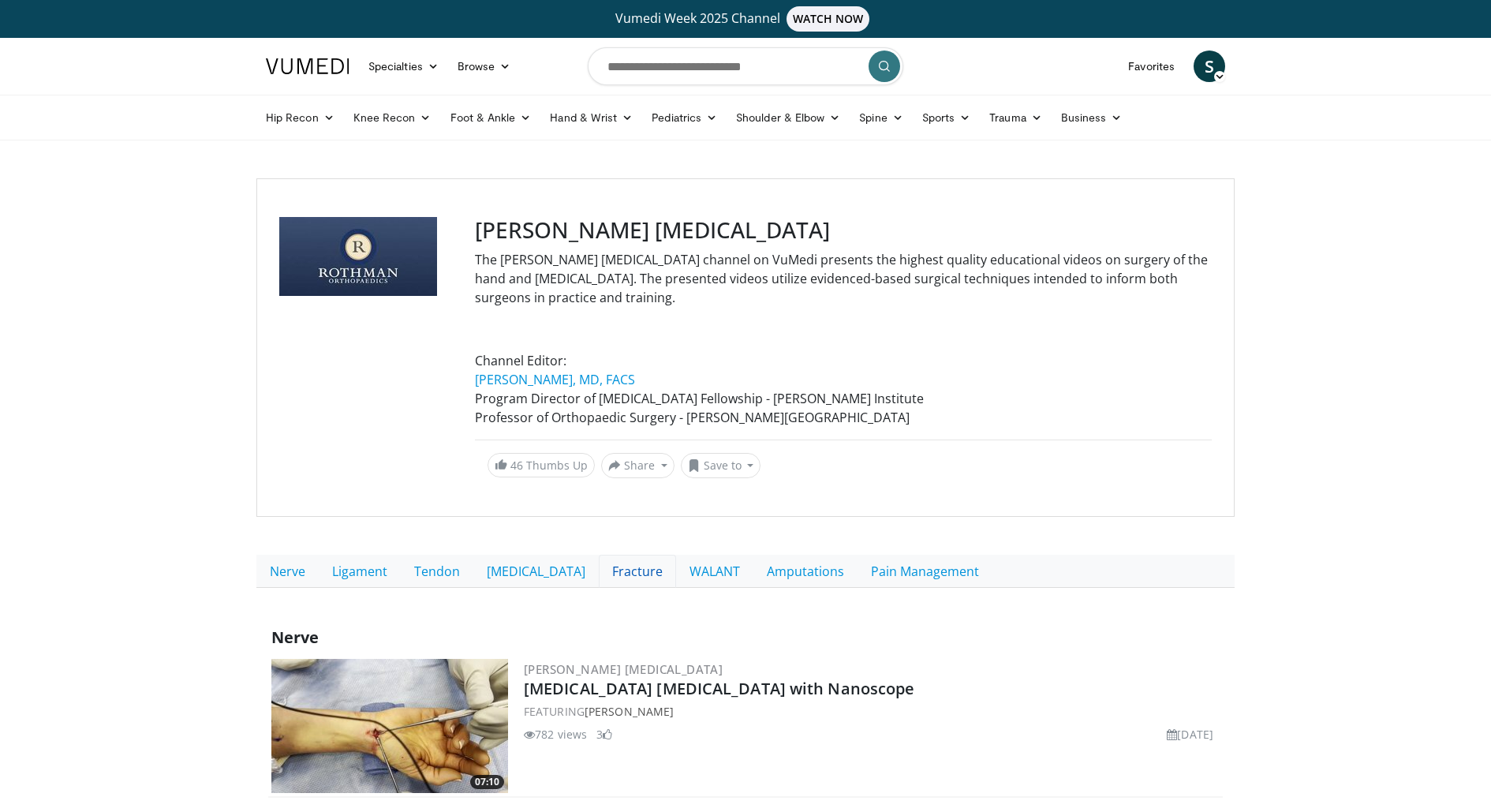
click at [599, 567] on link "Fracture" at bounding box center [637, 571] width 77 height 33
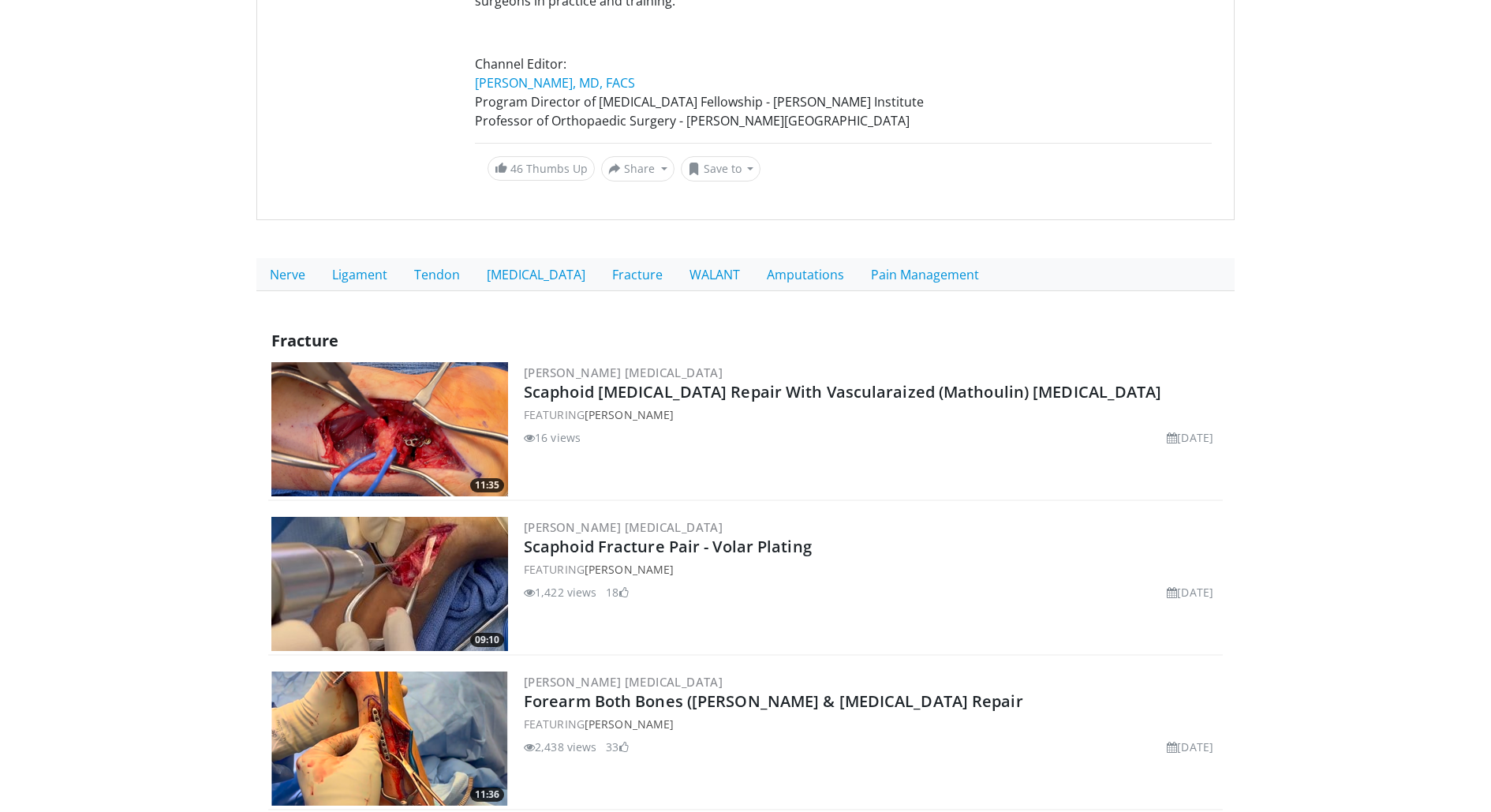
scroll to position [300, 0]
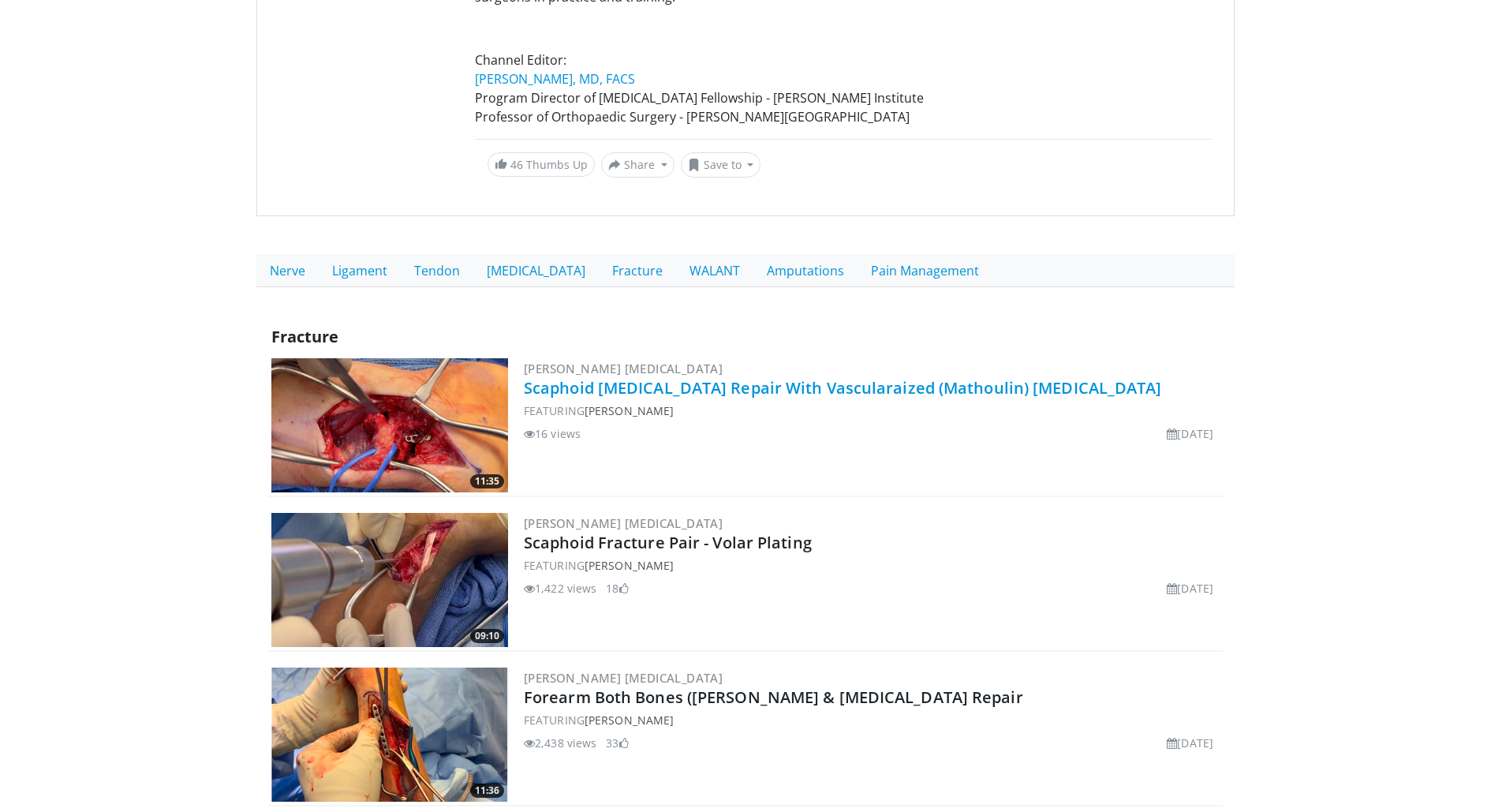
click at [718, 388] on link "Scaphoid [MEDICAL_DATA] Repair With Vascularaized (Mathoulin) [MEDICAL_DATA]" at bounding box center [842, 388] width 638 height 22
